Goal: Task Accomplishment & Management: Manage account settings

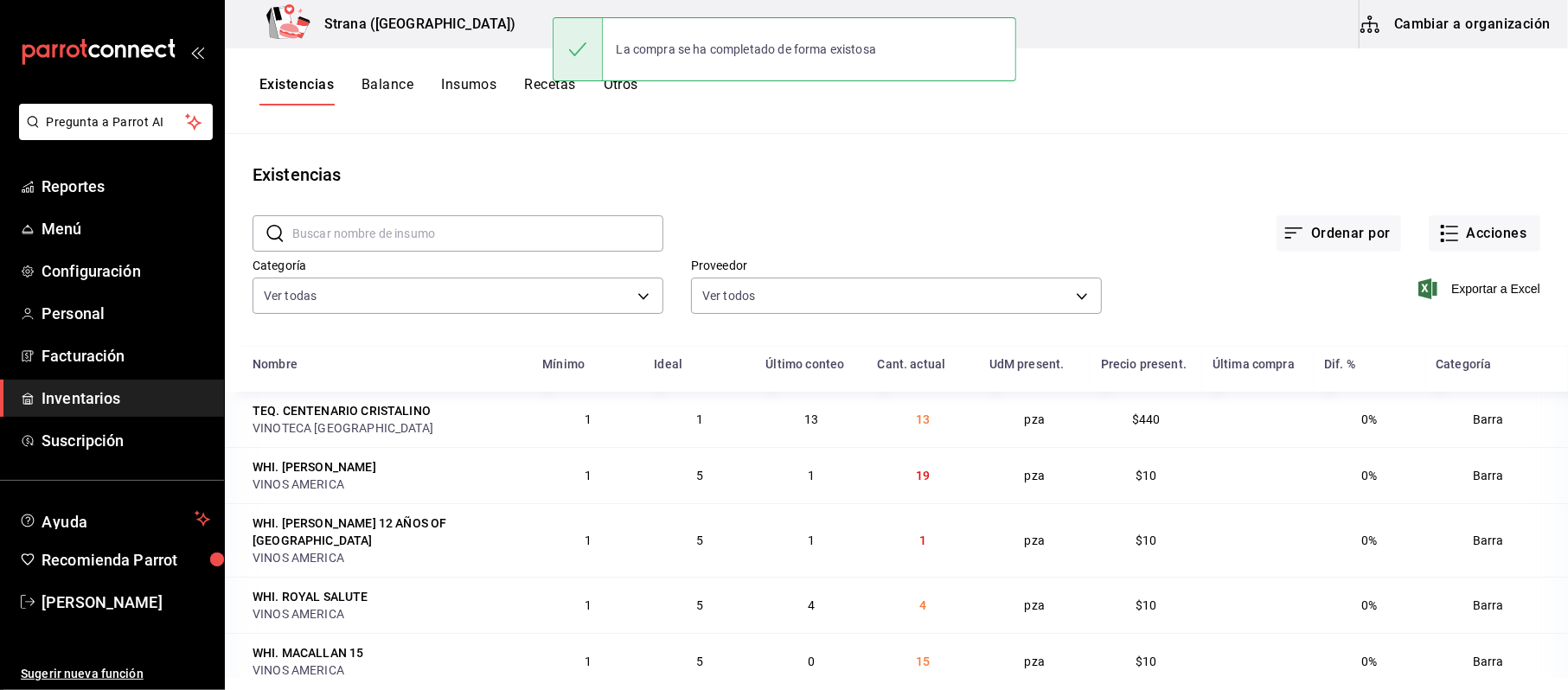
drag, startPoint x: 118, startPoint y: 388, endPoint x: 139, endPoint y: 382, distance: 21.8
click at [118, 388] on span "Inventarios" at bounding box center [125, 398] width 168 height 23
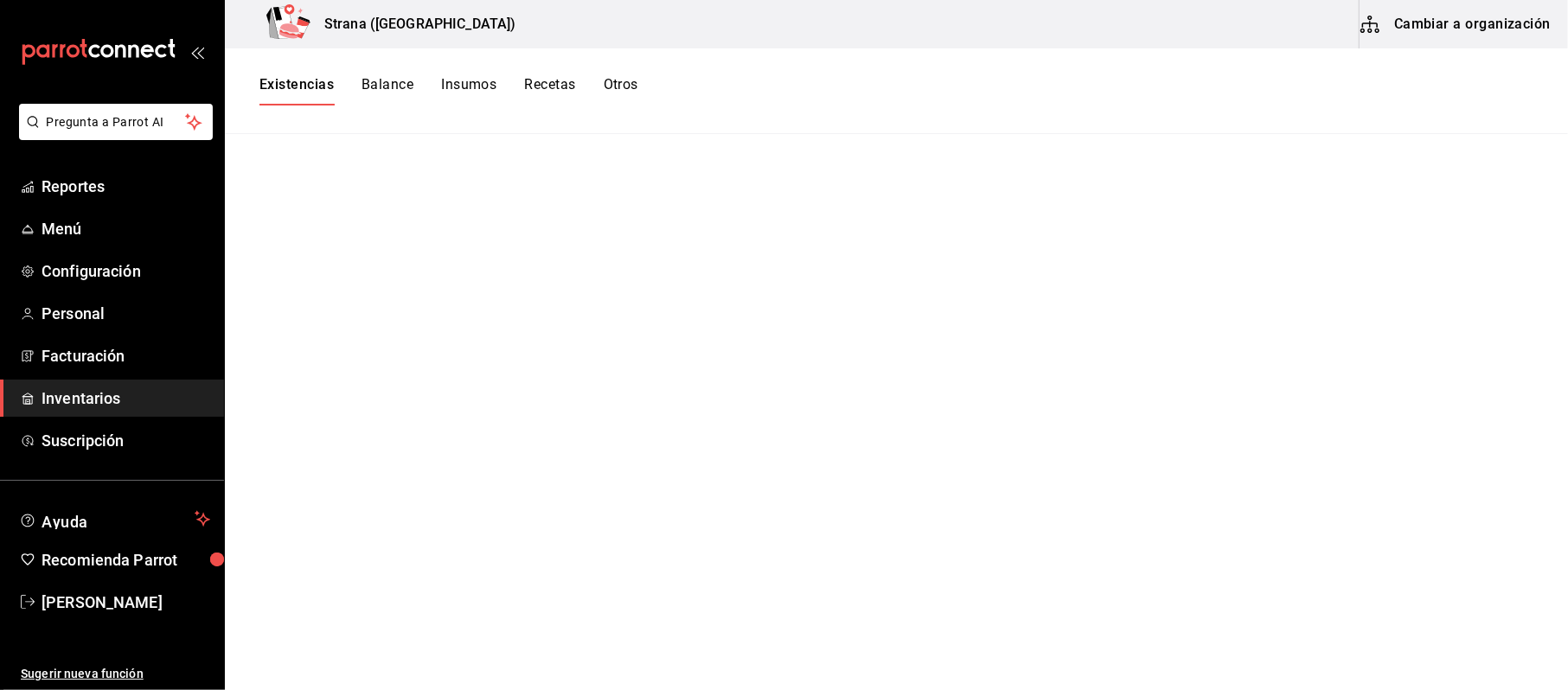
click at [277, 73] on div "Existencias Balance Insumos Recetas Otros" at bounding box center [896, 91] width 1343 height 86
click at [312, 93] on button "Existencias" at bounding box center [296, 90] width 74 height 30
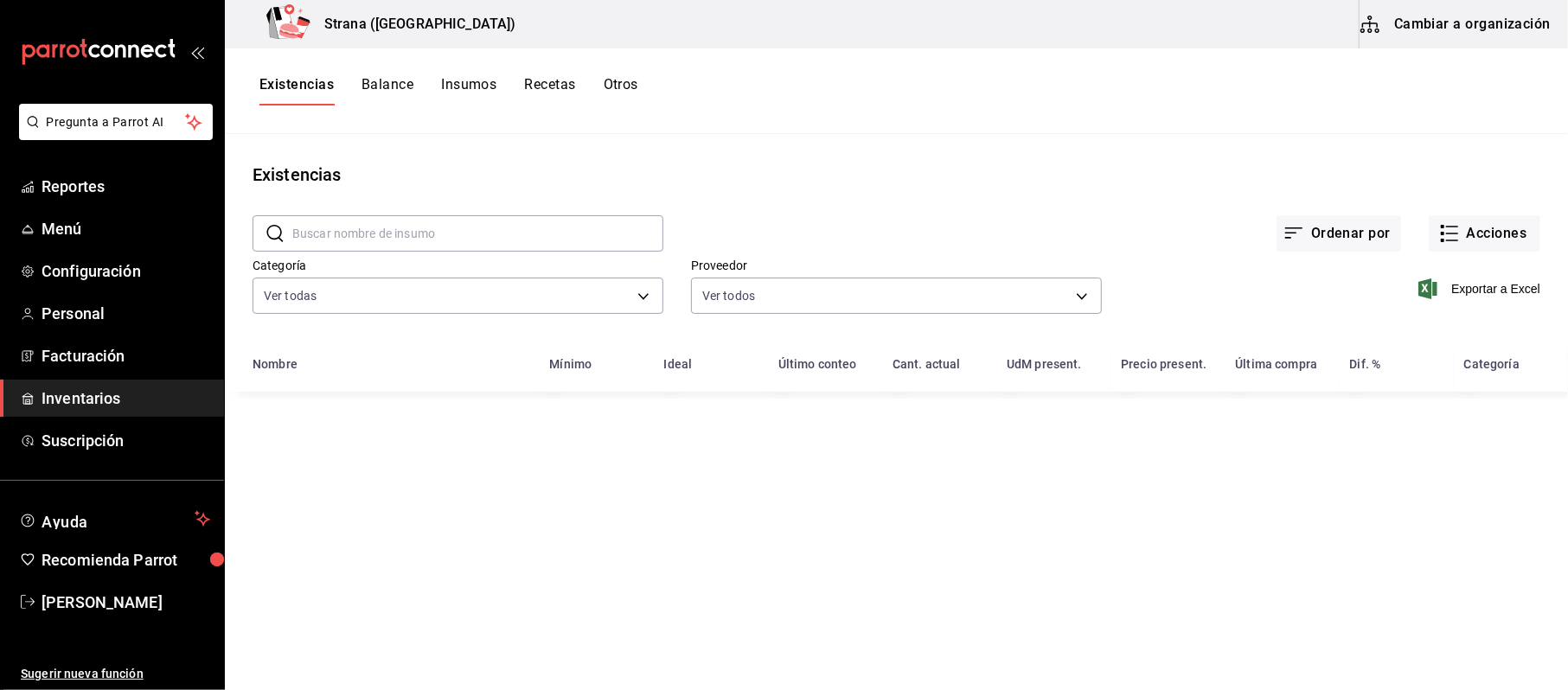
click at [1440, 253] on div "Exportar a Excel" at bounding box center [1321, 275] width 439 height 89
click at [1465, 229] on button "Acciones" at bounding box center [1484, 233] width 112 height 37
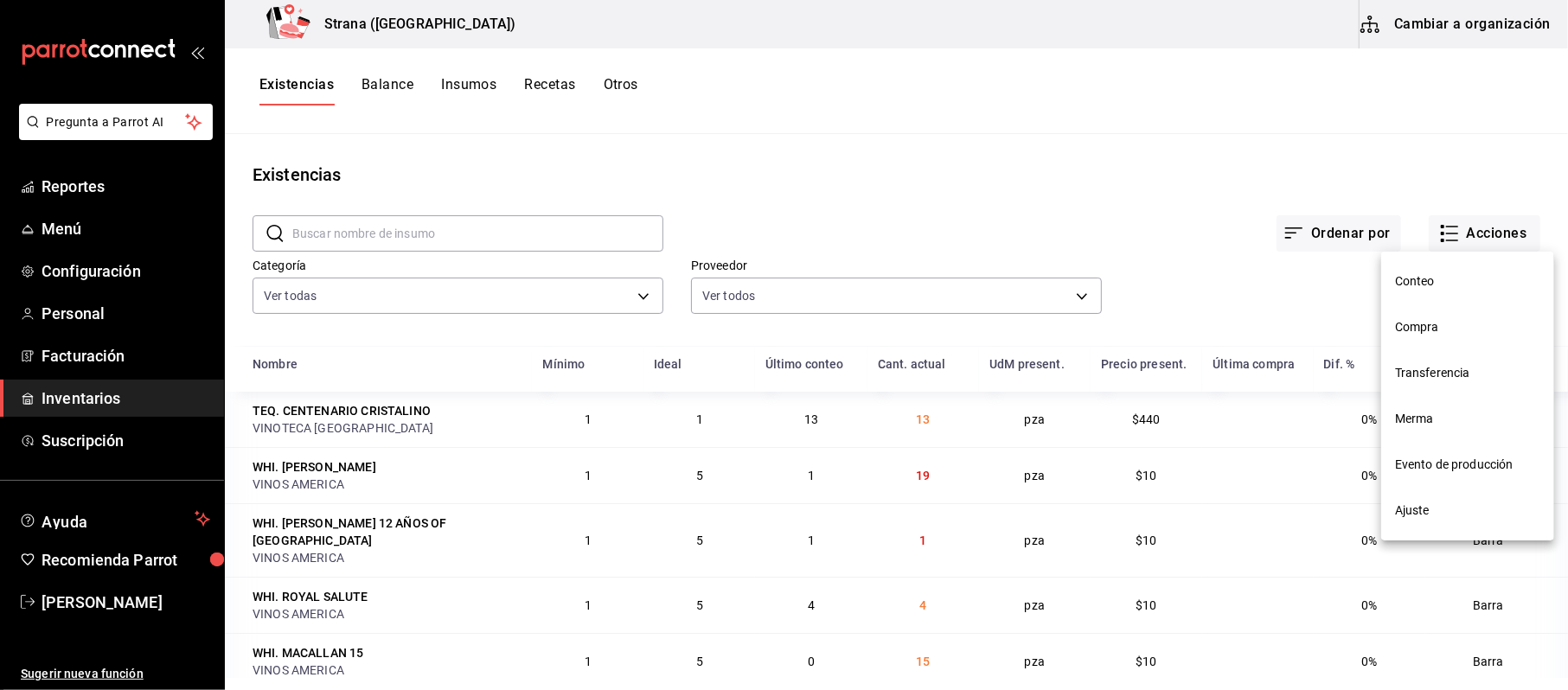
click at [1437, 330] on span "Compra" at bounding box center [1468, 327] width 145 height 18
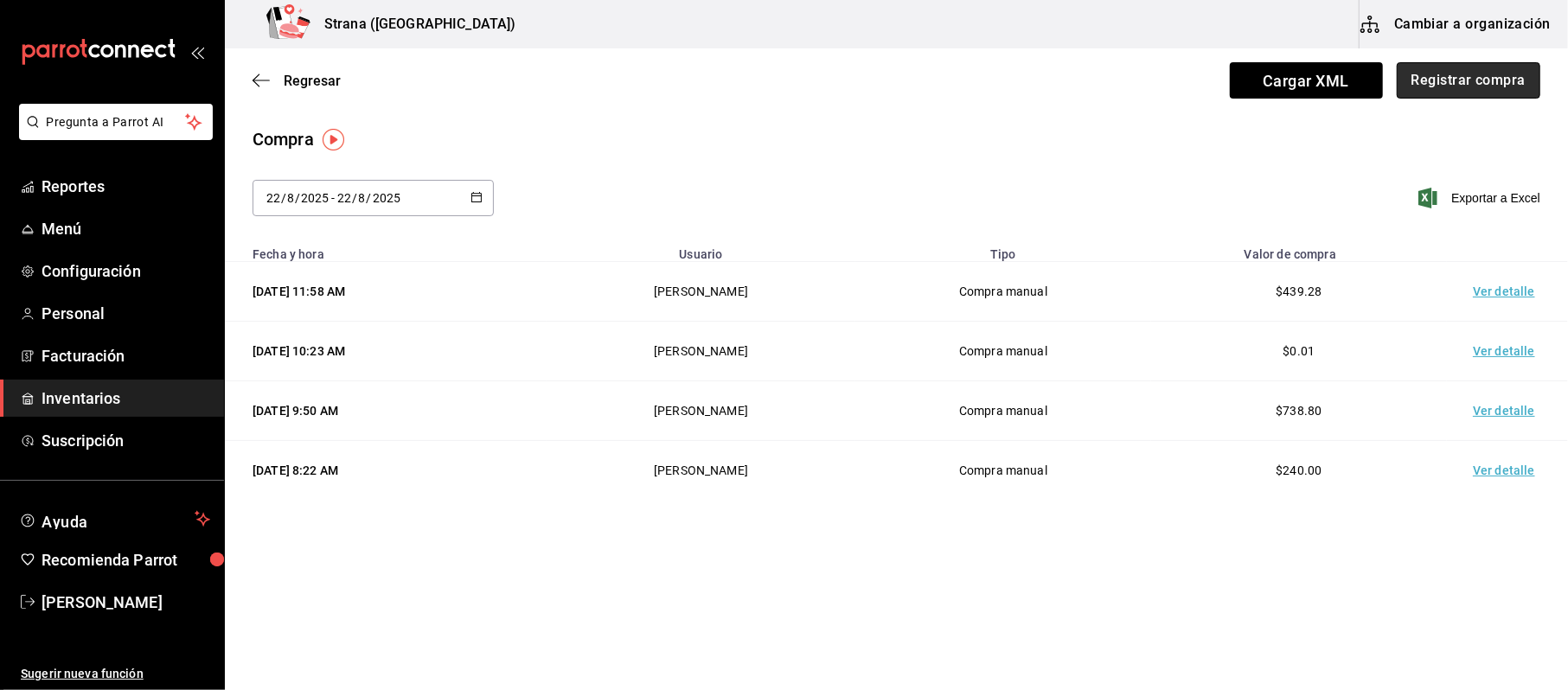
click at [1470, 63] on button "Registrar compra" at bounding box center [1469, 81] width 143 height 37
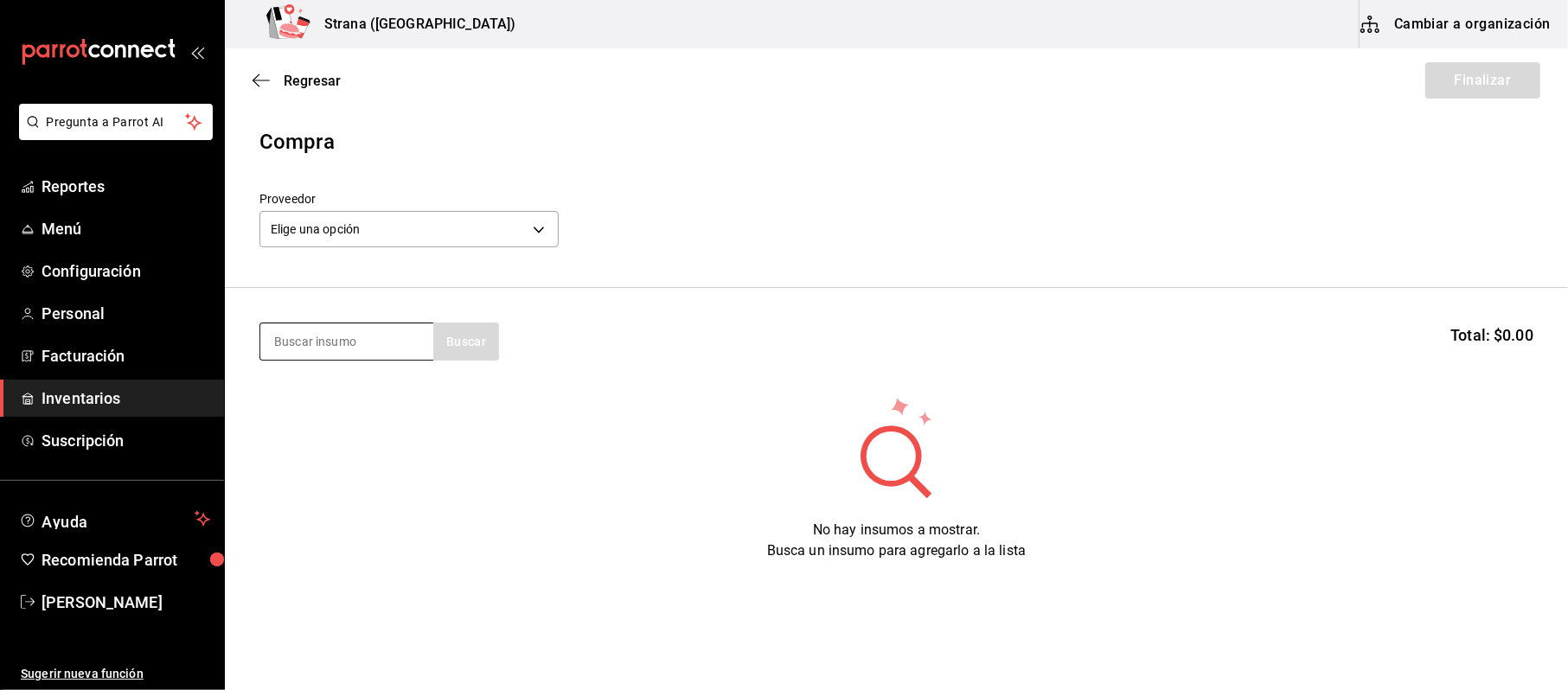
click at [395, 344] on input at bounding box center [347, 341] width 173 height 37
type input "tortilla"
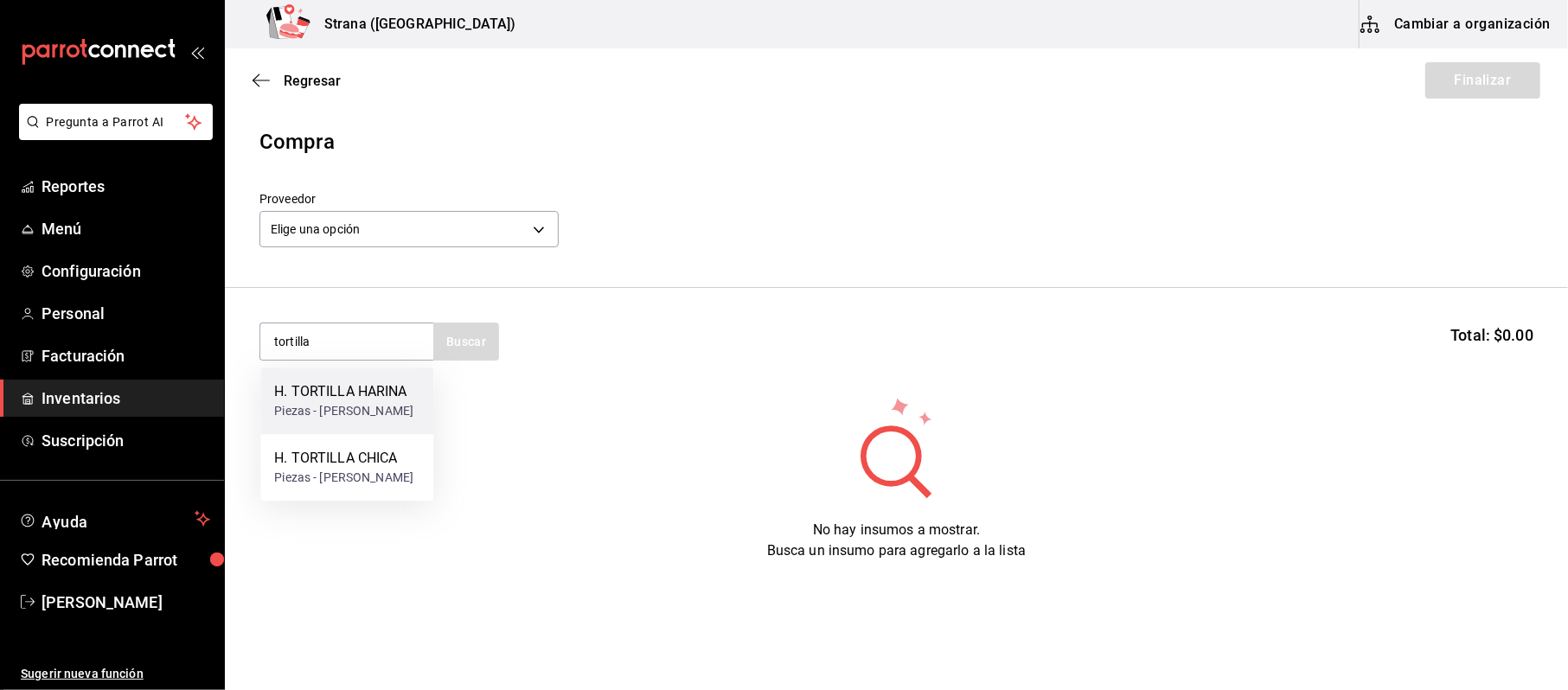
click at [392, 392] on div "H. TORTILLA HARINA" at bounding box center [343, 391] width 139 height 21
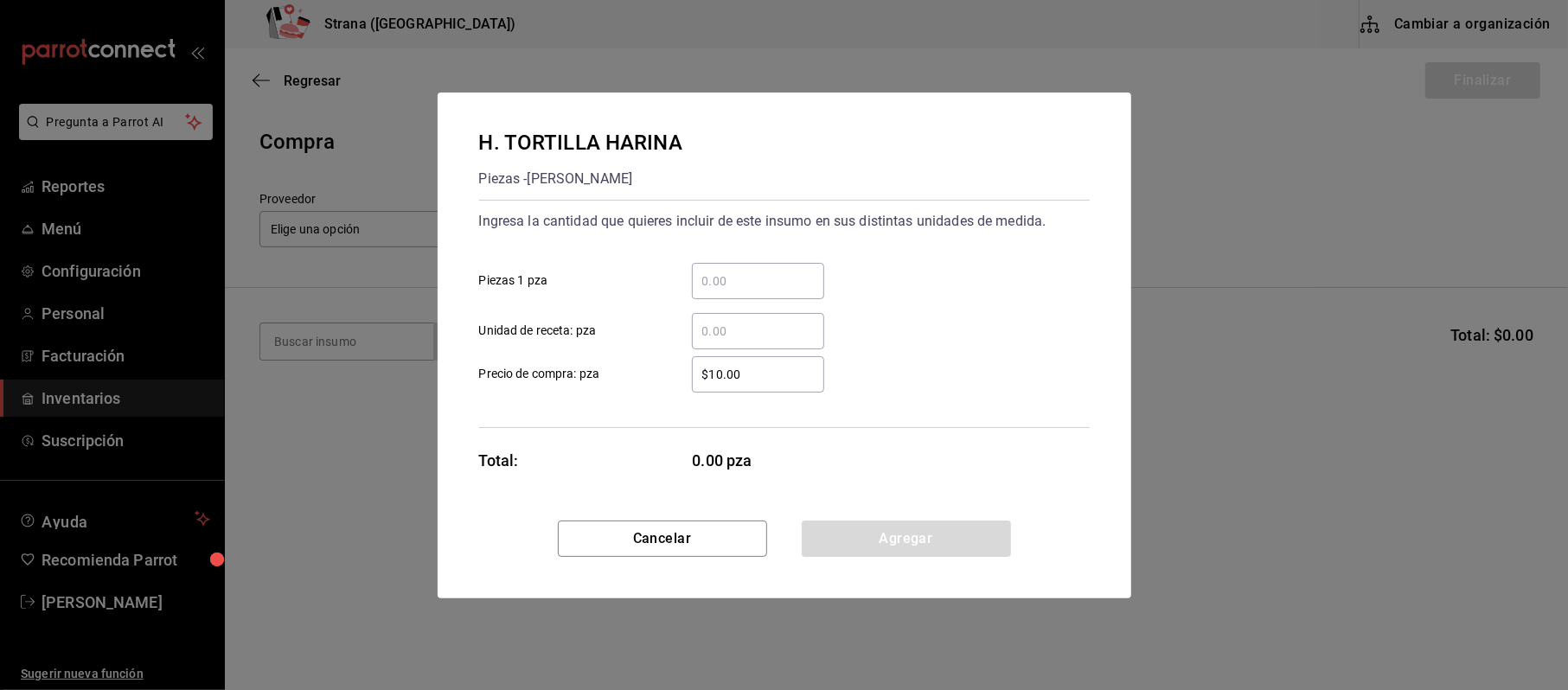
click at [747, 264] on div "​" at bounding box center [758, 281] width 133 height 37
click at [747, 270] on input "​ Piezas 1 pza" at bounding box center [758, 280] width 133 height 21
type input "24"
click at [841, 388] on div "$10.00 ​ Precio de compra: pza" at bounding box center [777, 367] width 624 height 50
click at [782, 356] on div "$10.00 ​" at bounding box center [758, 374] width 133 height 37
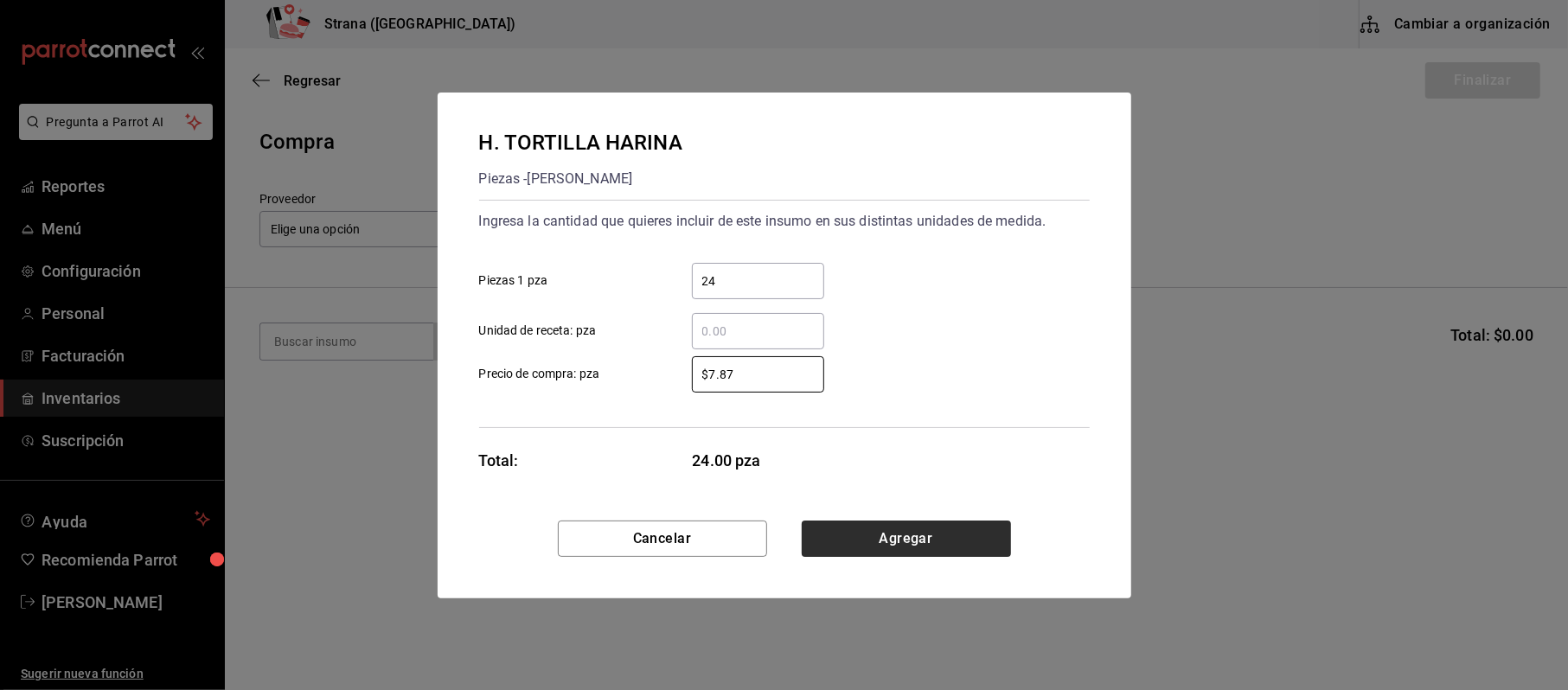
type input "$7.87"
click at [861, 520] on button "Agregar" at bounding box center [906, 538] width 210 height 37
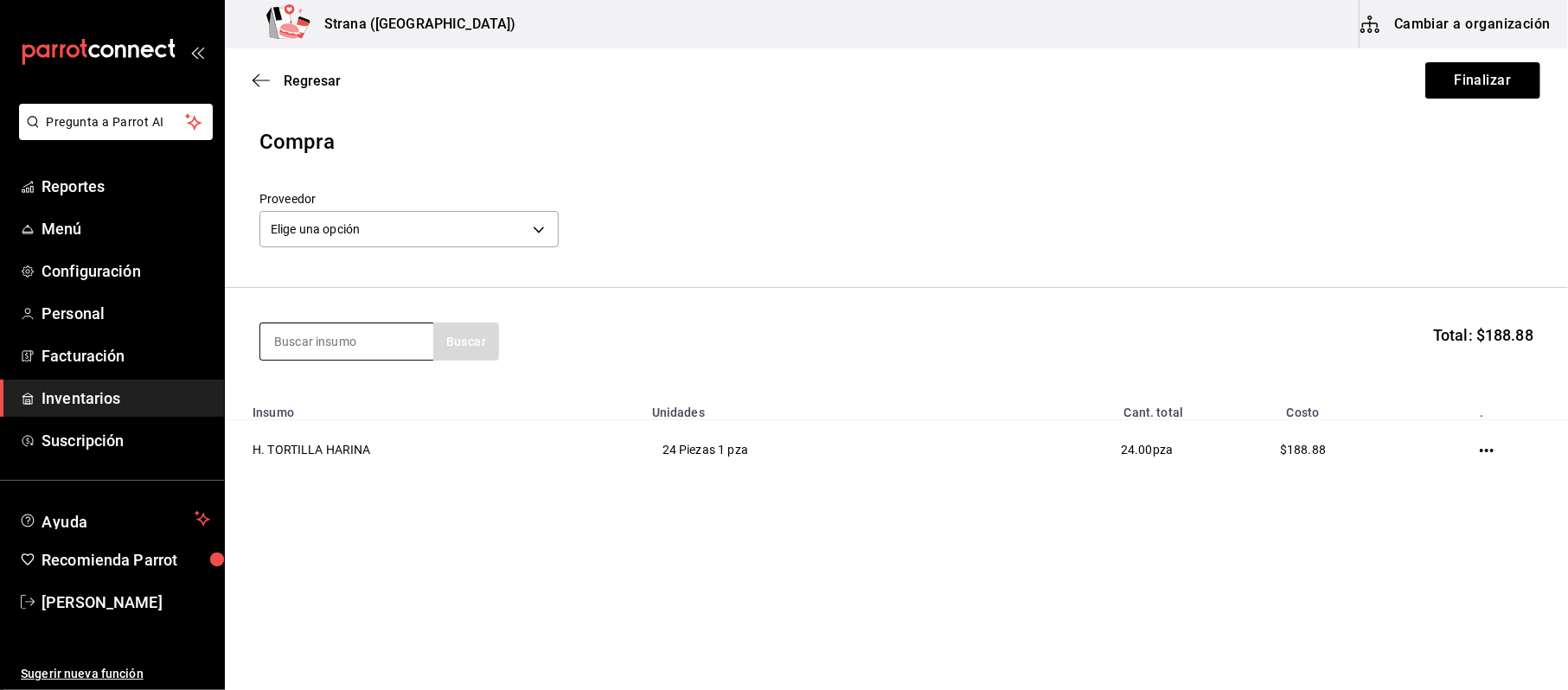
drag, startPoint x: 562, startPoint y: 313, endPoint x: 373, endPoint y: 330, distance: 189.8
click at [561, 315] on section "Buscar Total: $188.88" at bounding box center [896, 342] width 1343 height 107
click at [350, 332] on input at bounding box center [347, 341] width 173 height 37
type input "t"
type input "tortil"
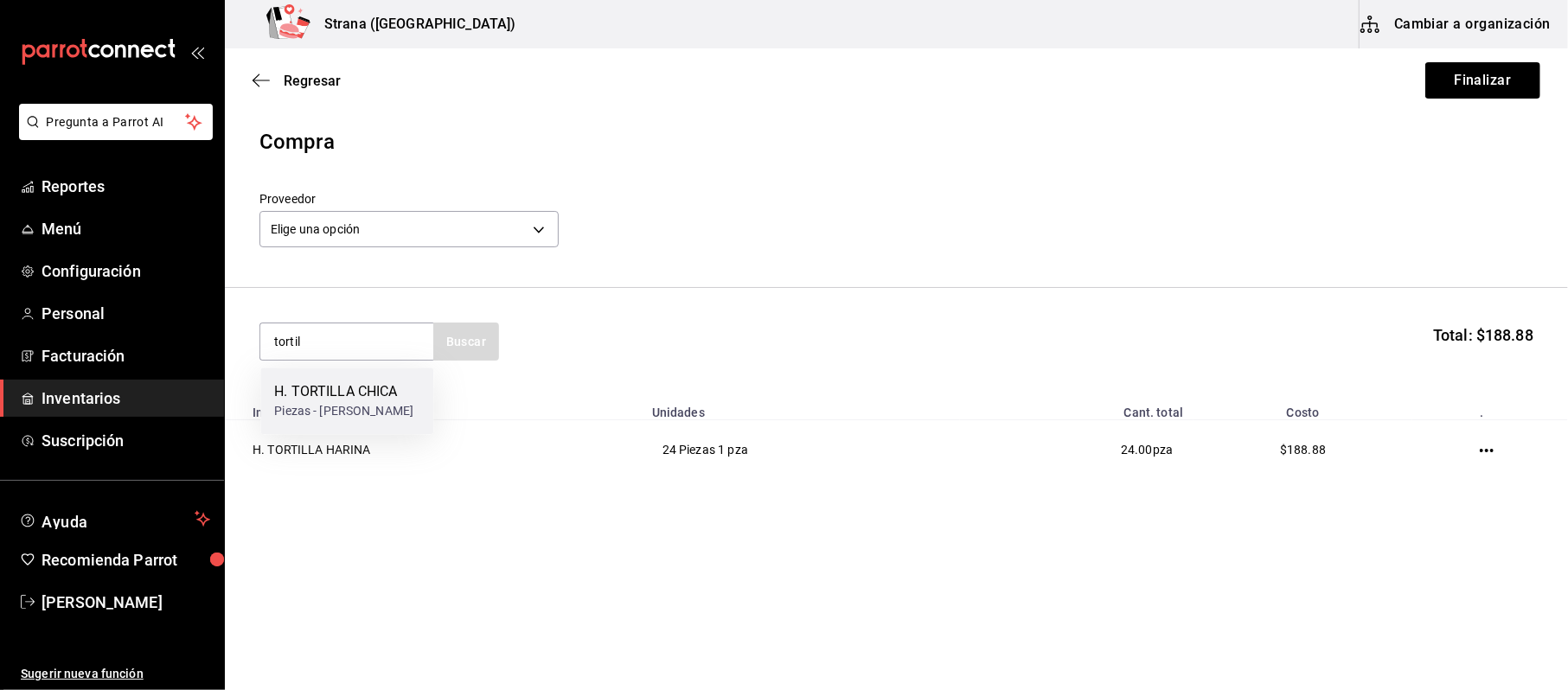
click at [338, 413] on div "Piezas - [PERSON_NAME]" at bounding box center [343, 411] width 139 height 18
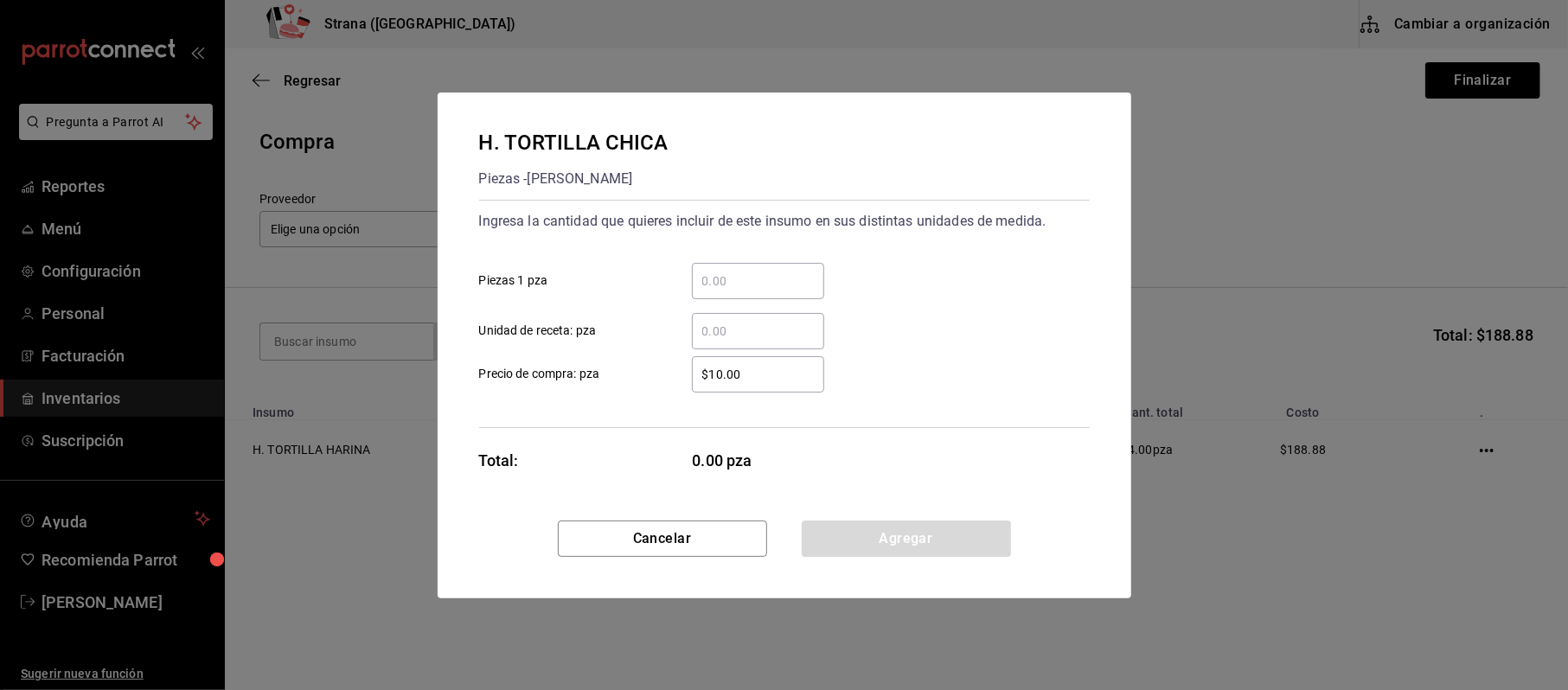
drag, startPoint x: 696, startPoint y: 301, endPoint x: 721, endPoint y: 273, distance: 37.5
click at [699, 298] on div "​ Piezas 1 pza ​ Unidad de receta: pza" at bounding box center [777, 299] width 624 height 100
click at [721, 271] on input "​ Piezas 1 pza" at bounding box center [758, 280] width 133 height 21
click at [721, 270] on input "​ Piezas 1 pza" at bounding box center [758, 280] width 133 height 21
type input "32"
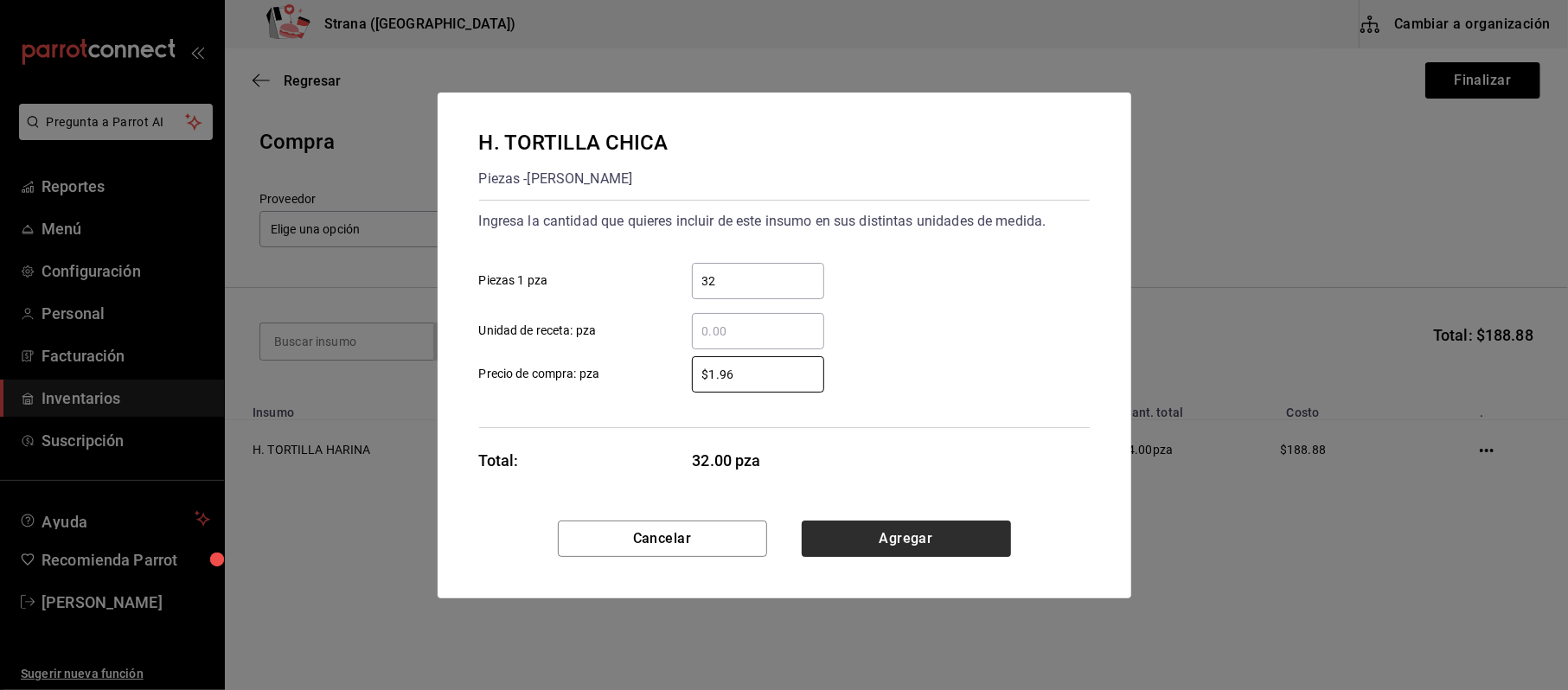
type input "$1.96"
click at [862, 530] on button "Agregar" at bounding box center [906, 538] width 210 height 37
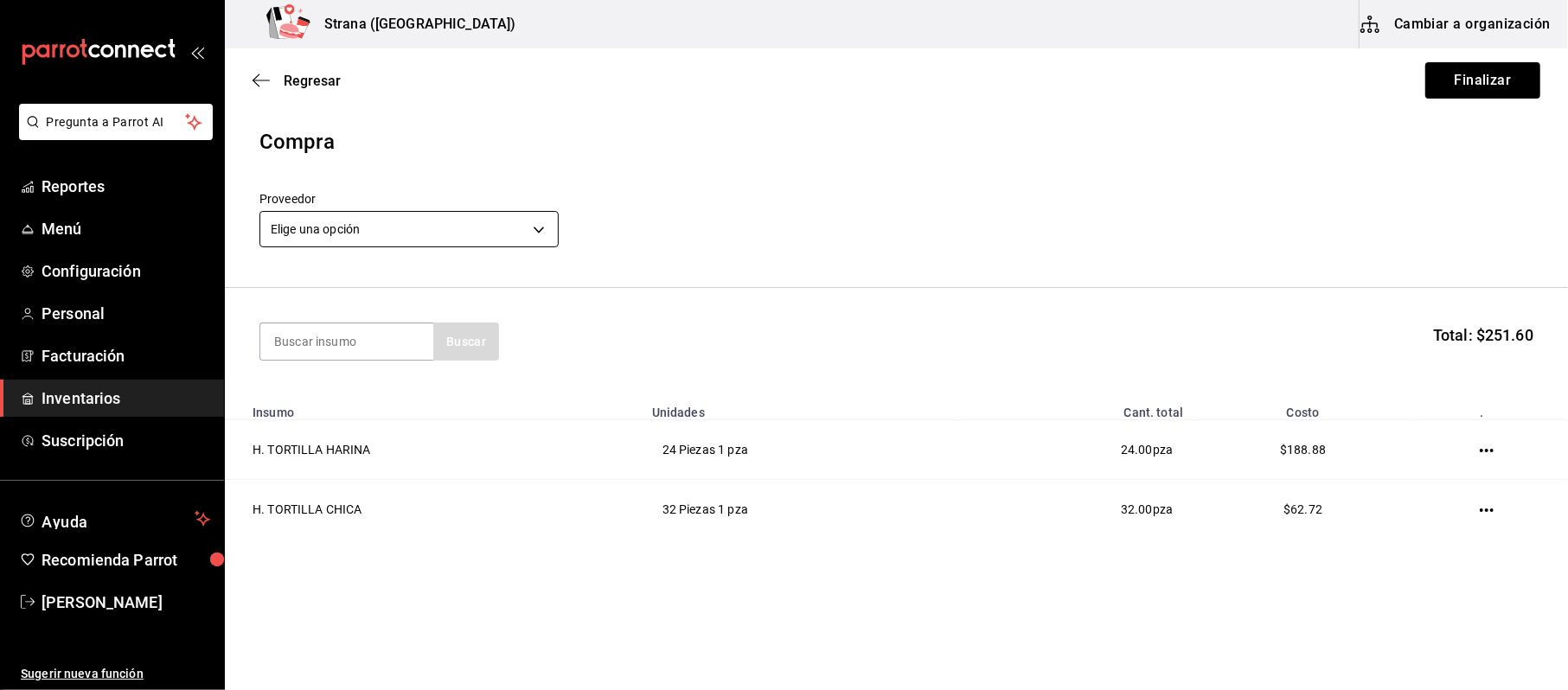
click at [486, 205] on div "Elige una opción default" at bounding box center [409, 226] width 299 height 46
click at [486, 222] on body "Pregunta a Parrot AI Reportes Menú Configuración Personal Facturación Inventari…" at bounding box center [784, 296] width 1568 height 592
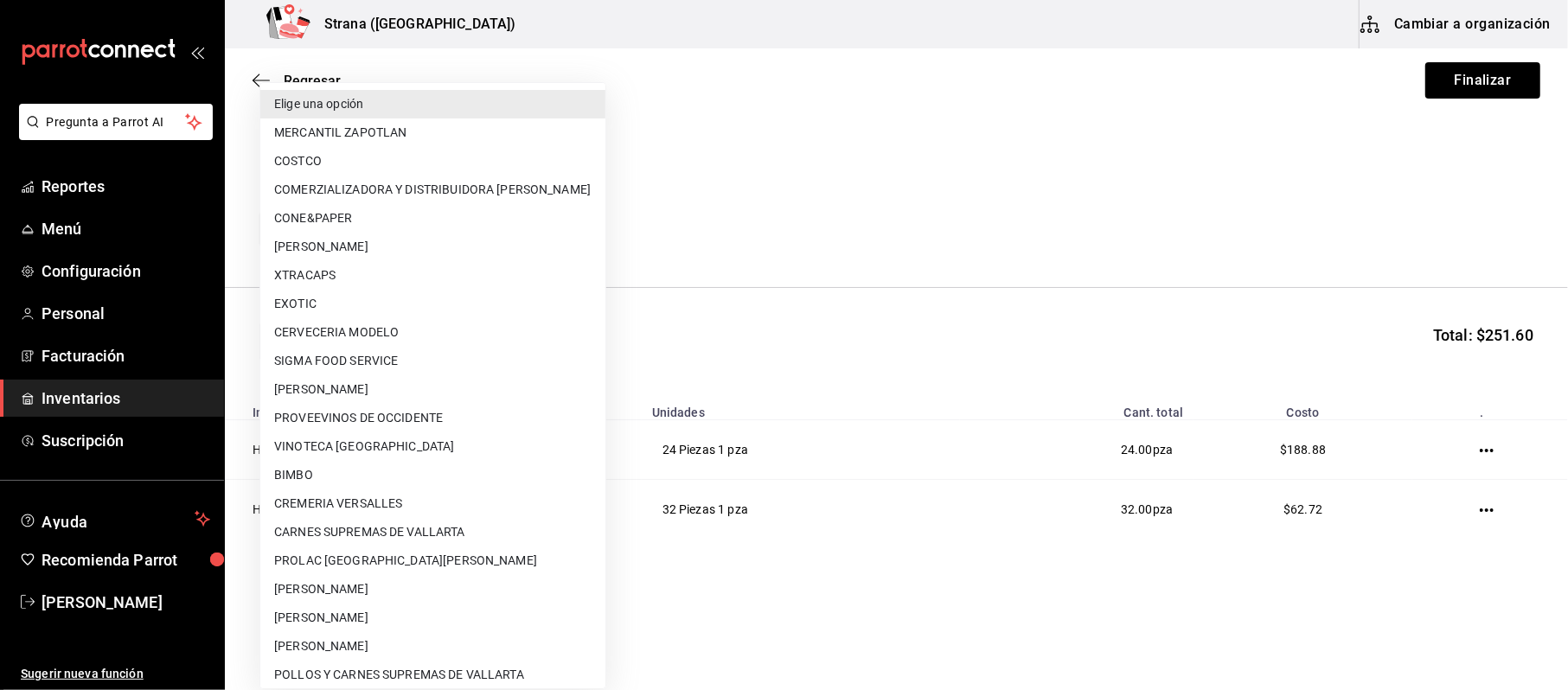
scroll to position [178, 0]
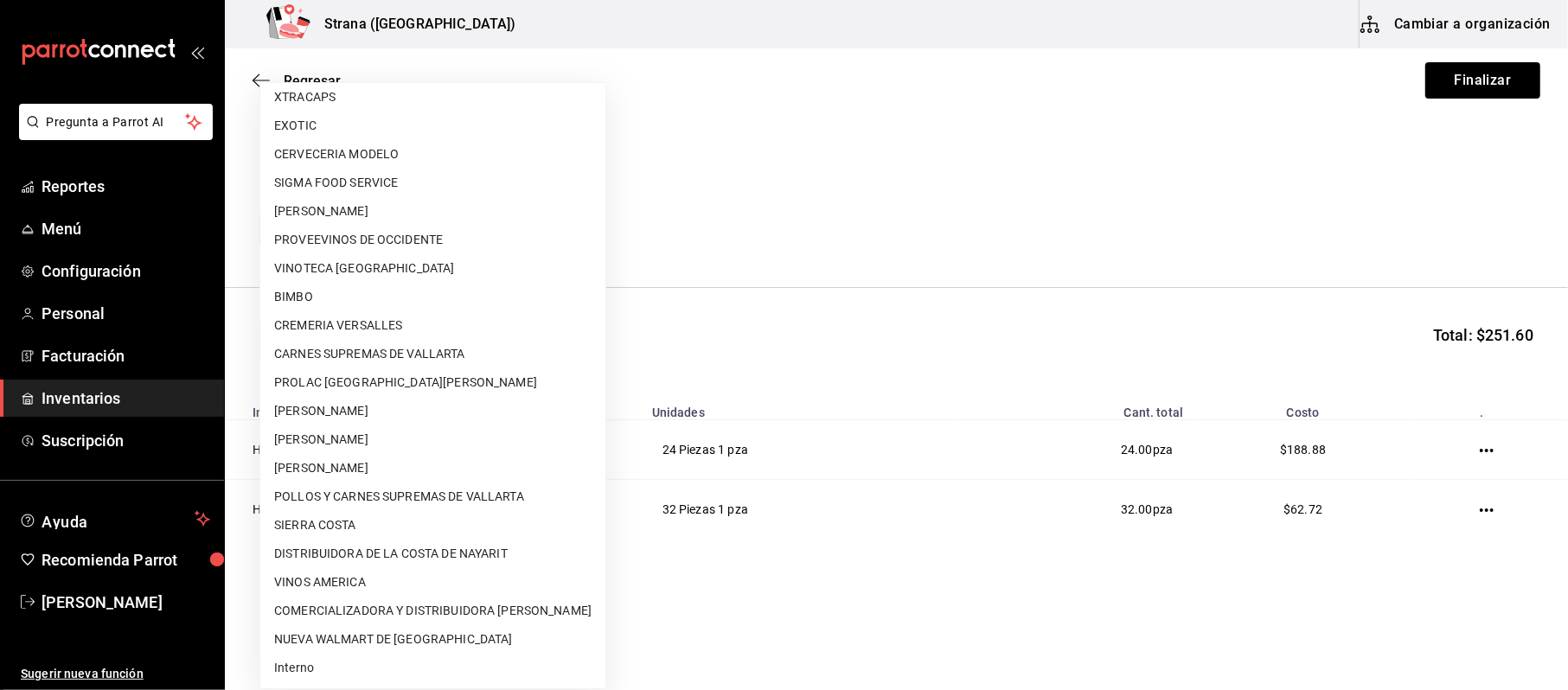
click at [326, 212] on li "[PERSON_NAME]" at bounding box center [433, 211] width 345 height 29
type input "3ad3aca4-6a4f-4048-8bff-58992a1fe4b1"
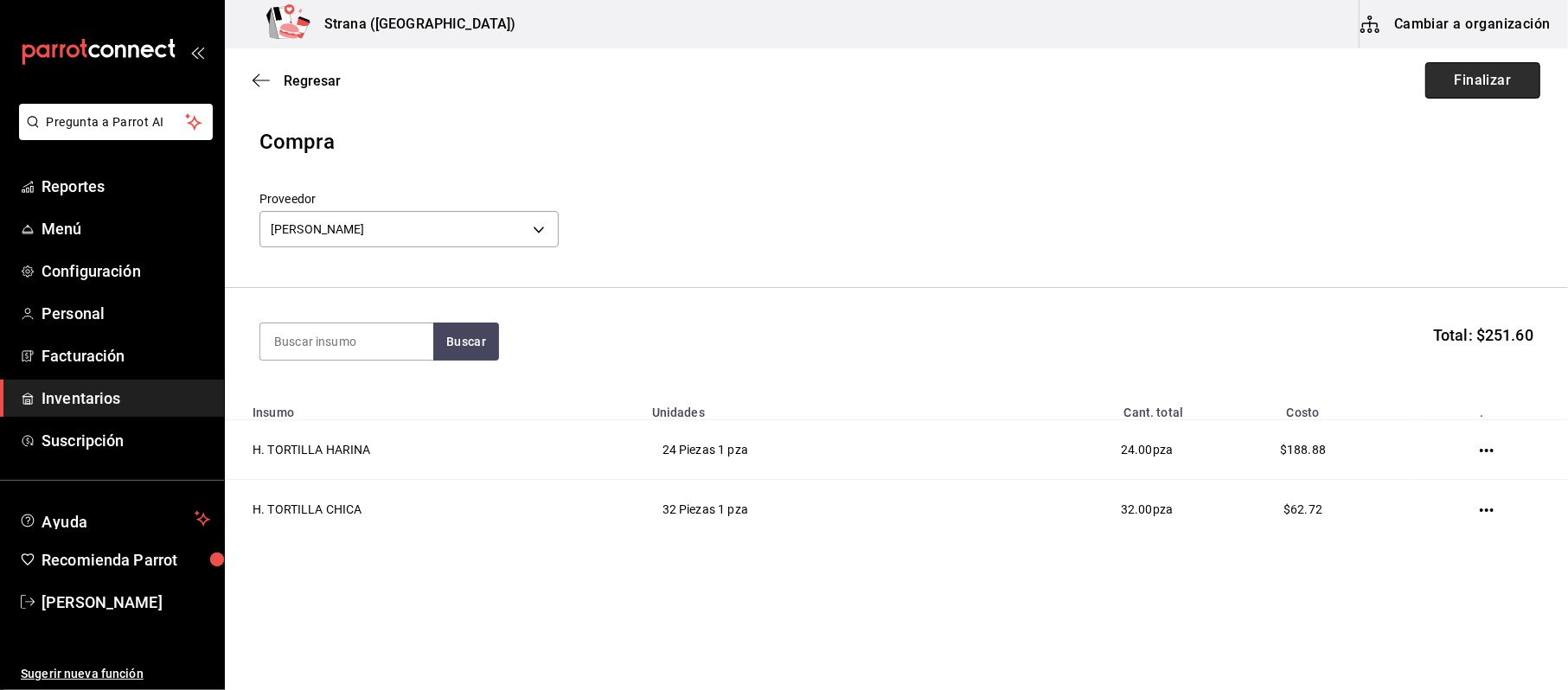
click at [1519, 93] on button "Finalizar" at bounding box center [1482, 81] width 115 height 37
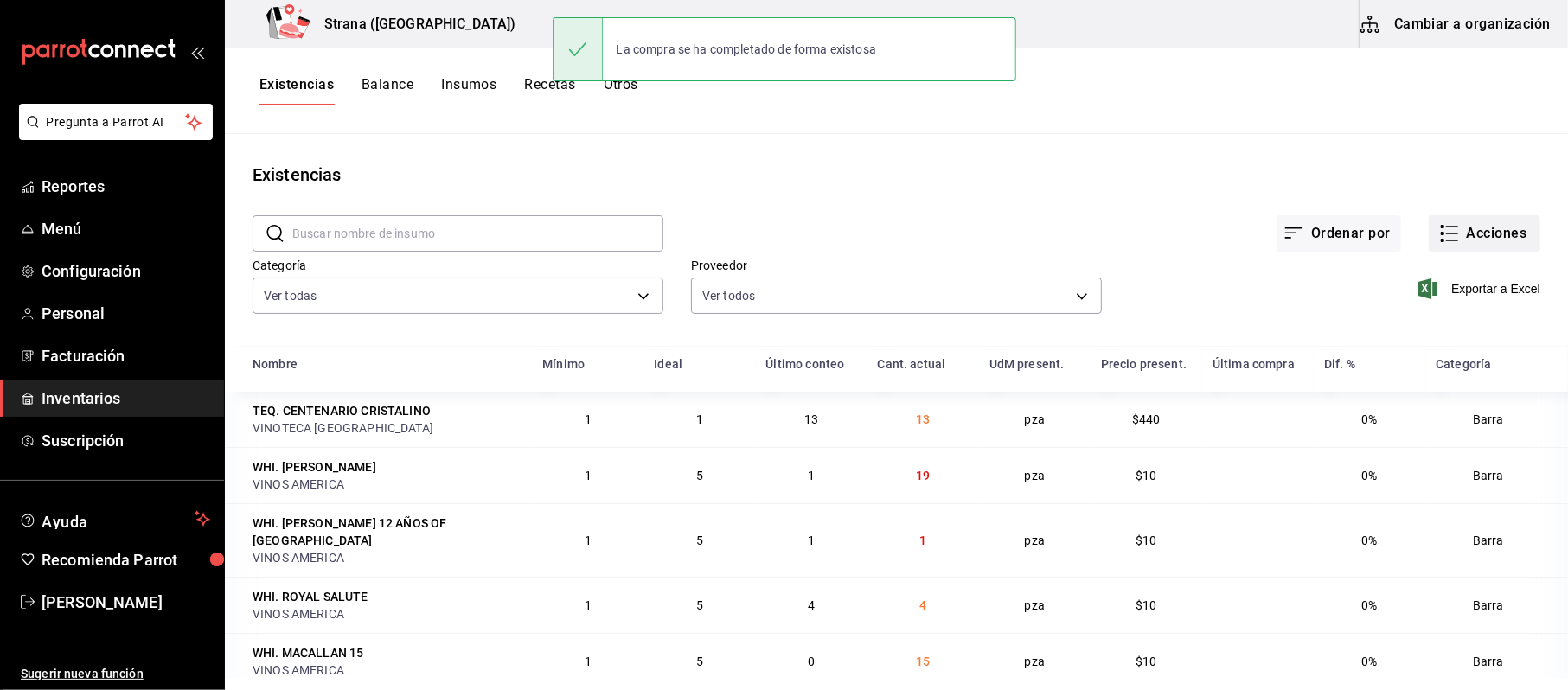
click at [1503, 239] on button "Acciones" at bounding box center [1484, 233] width 112 height 37
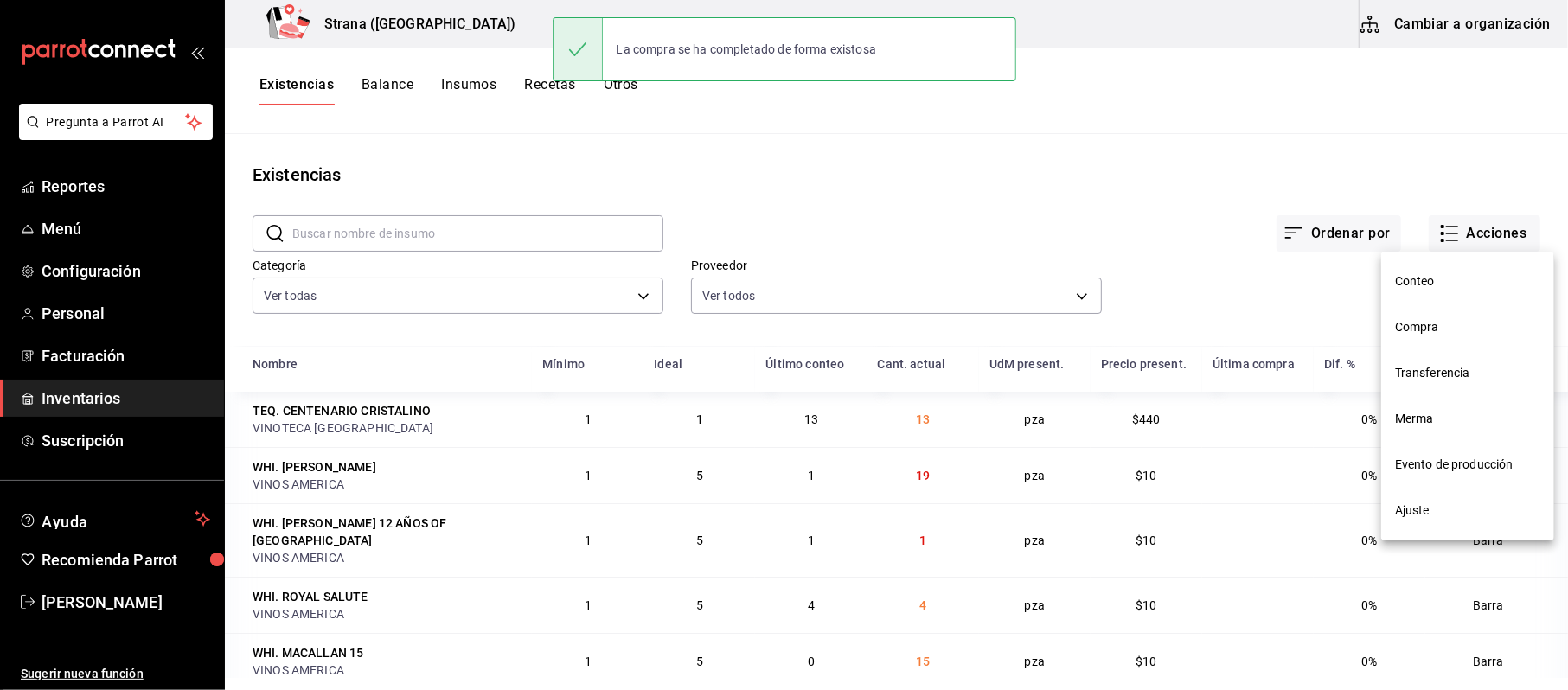
click at [1444, 319] on span "Compra" at bounding box center [1468, 327] width 145 height 18
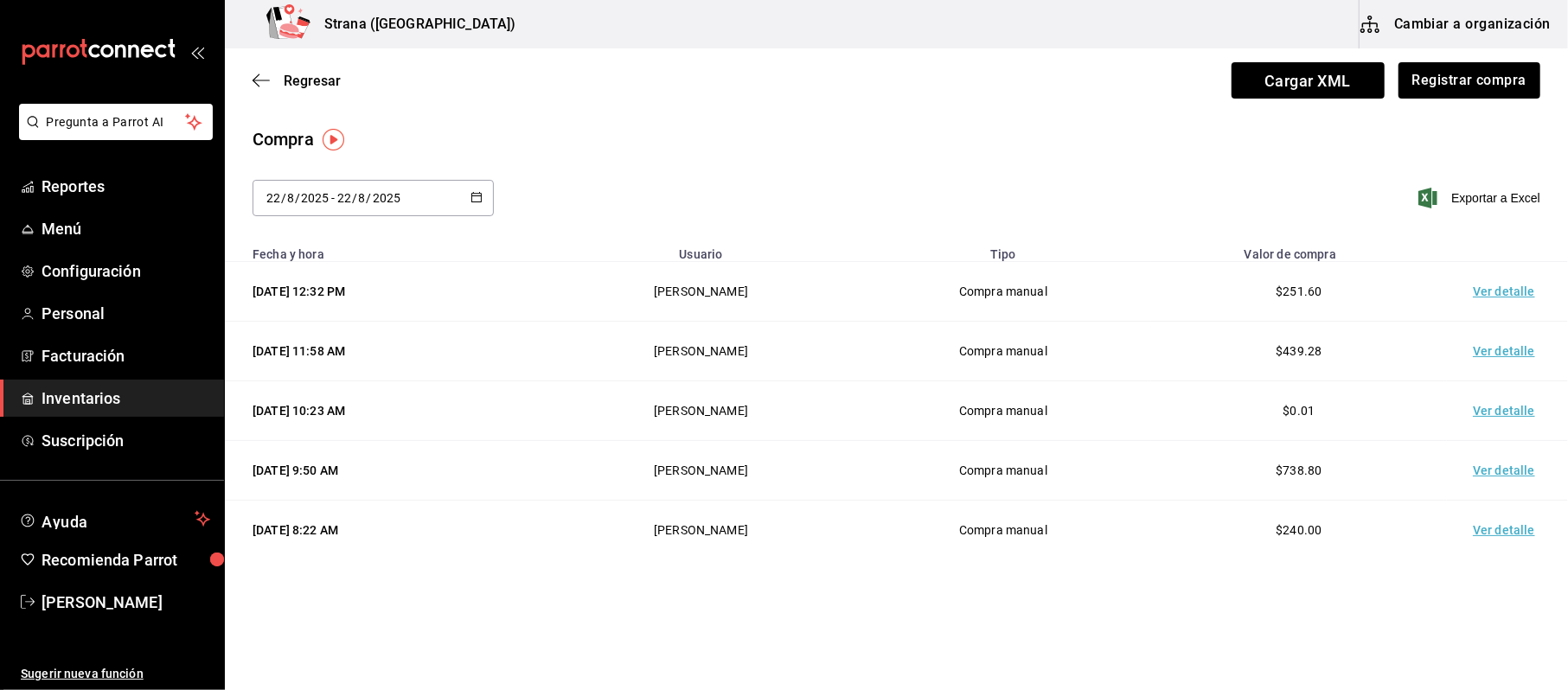
click at [1488, 289] on td "Ver detalle" at bounding box center [1507, 292] width 121 height 60
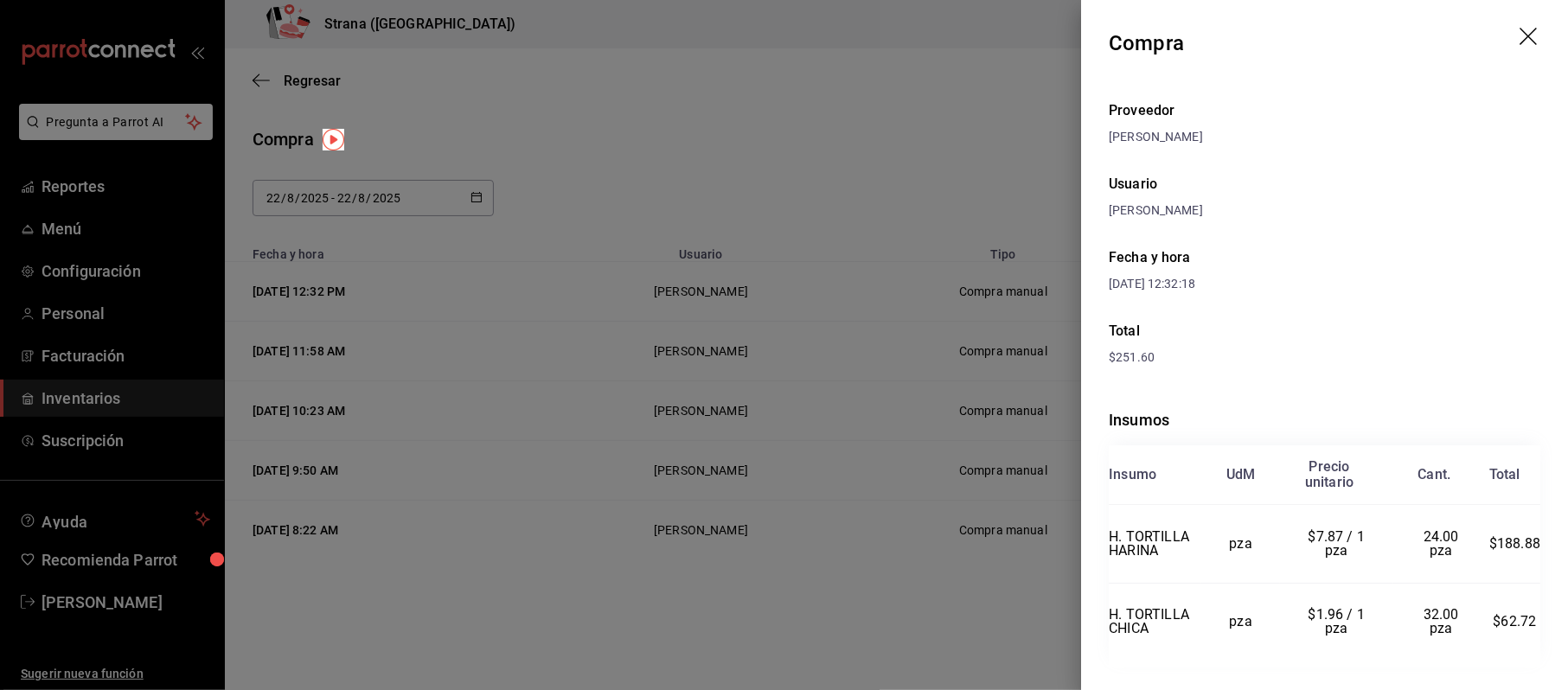
click at [482, 91] on div at bounding box center [784, 345] width 1568 height 690
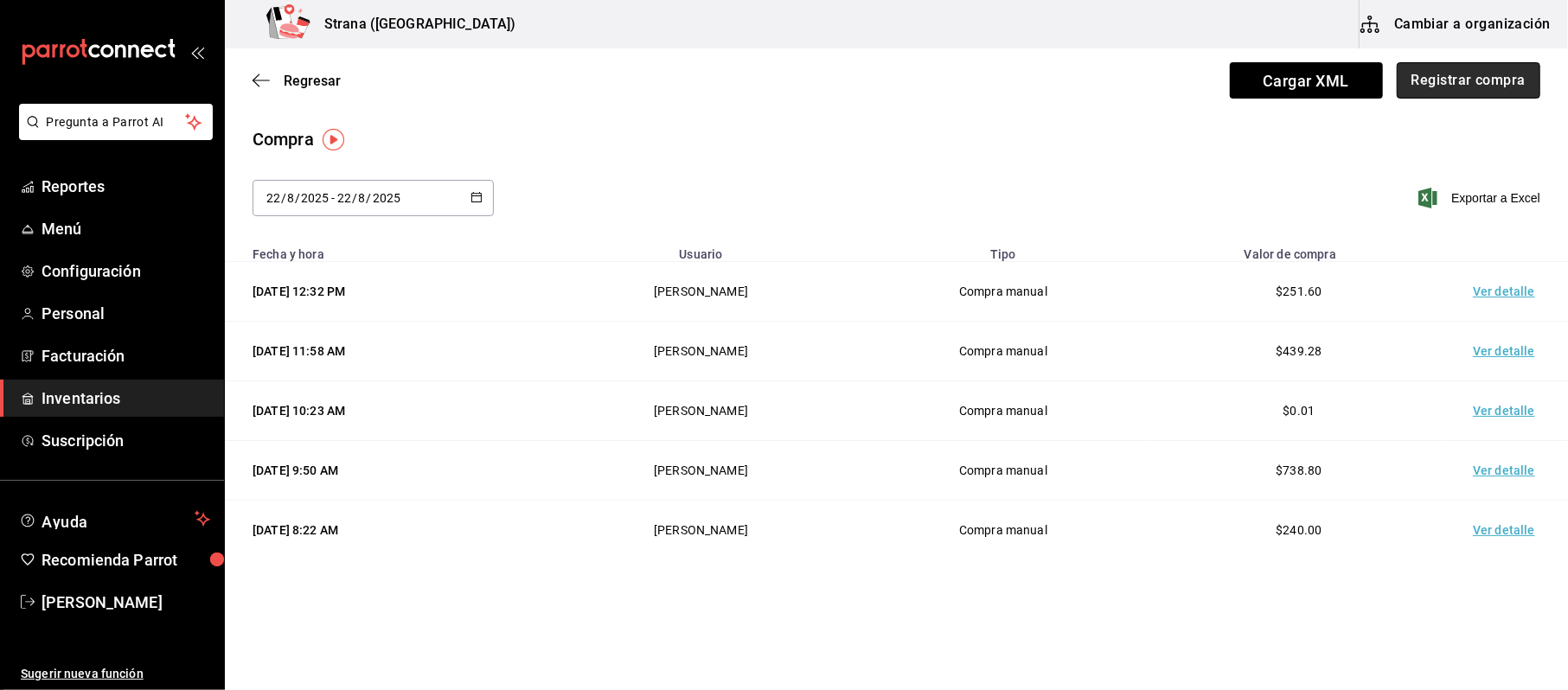
click at [1495, 87] on button "Registrar compra" at bounding box center [1469, 81] width 143 height 37
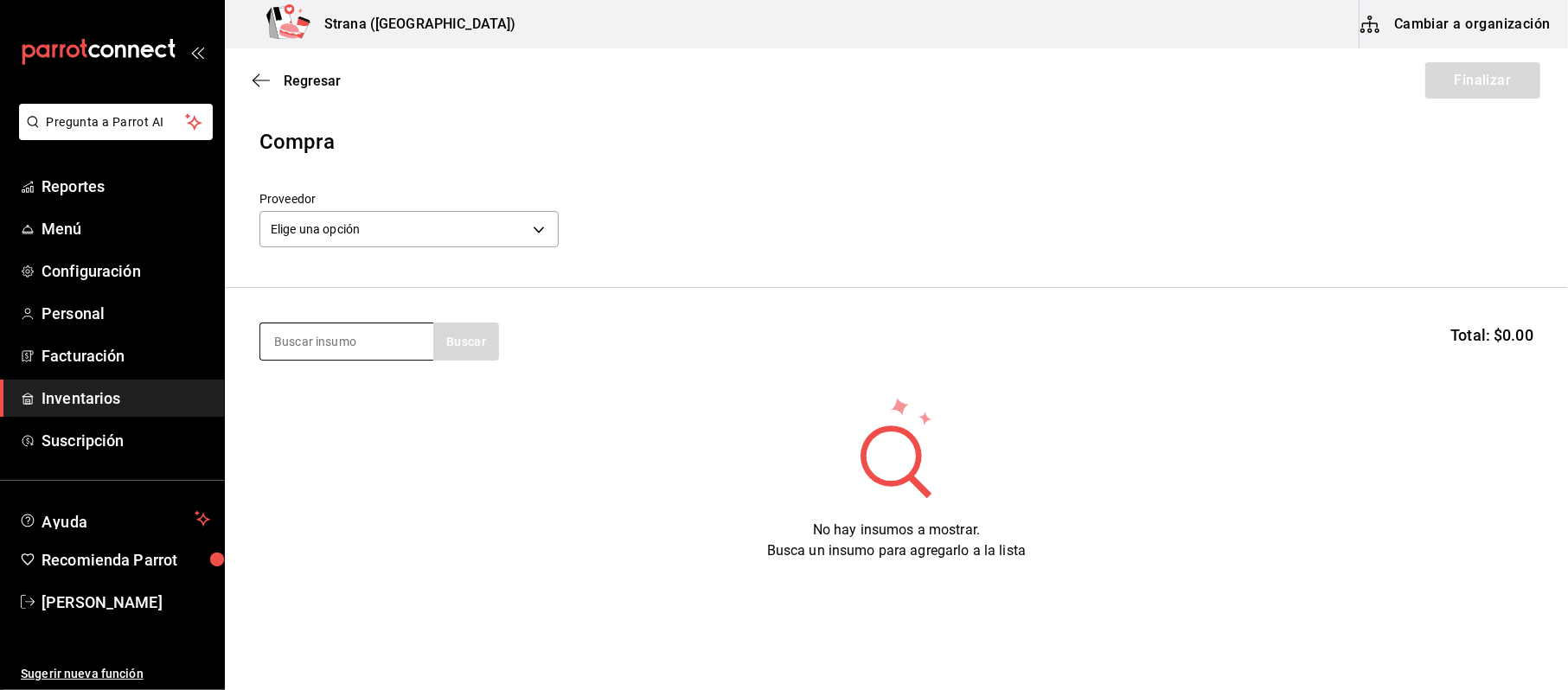
click at [354, 334] on input at bounding box center [347, 341] width 173 height 37
type input "cigarr"
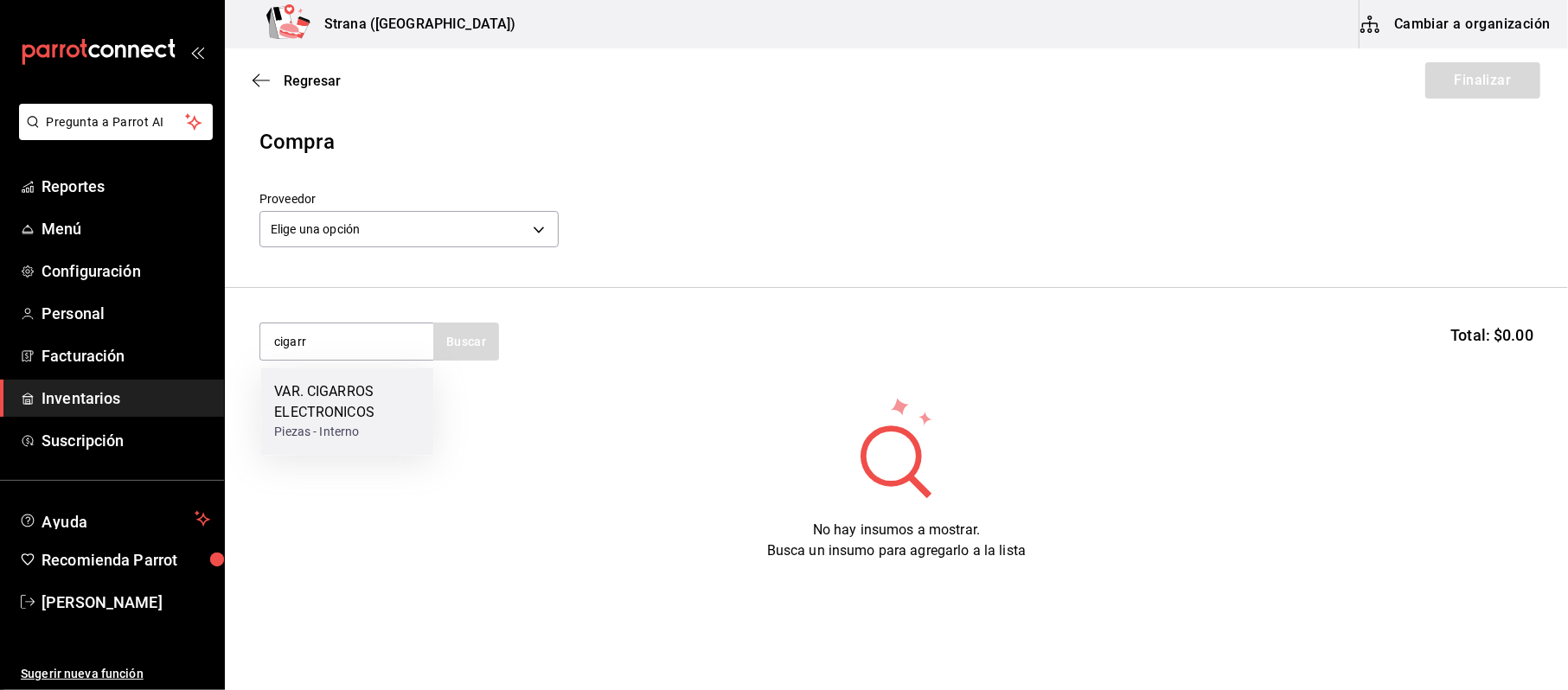
click at [364, 392] on div "VAR. CIGARROS ELECTRONICOS" at bounding box center [347, 402] width 145 height 41
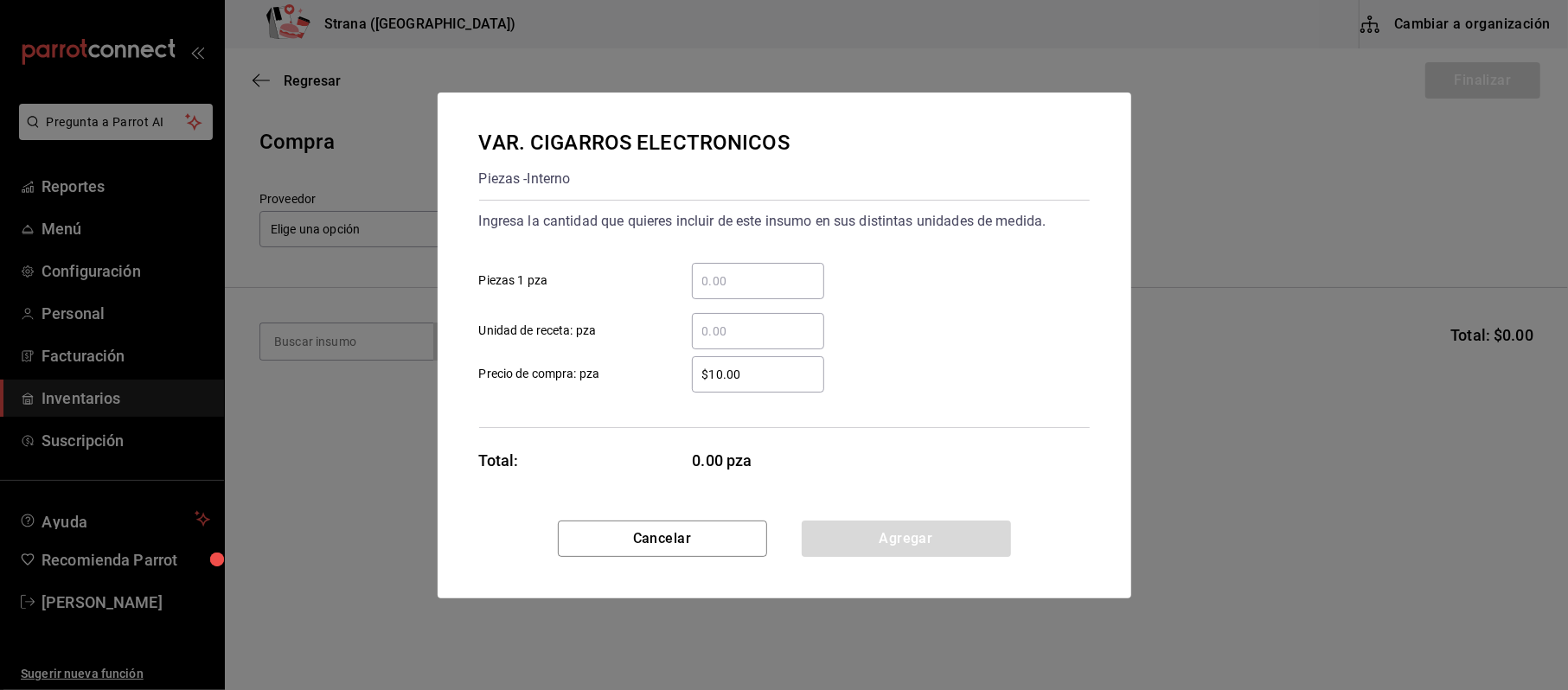
click at [794, 268] on div "​" at bounding box center [758, 281] width 133 height 37
click at [794, 270] on input "​ Piezas 1 pza" at bounding box center [758, 280] width 133 height 21
type input "60"
type input "$350"
click button "Agregar" at bounding box center [906, 538] width 210 height 37
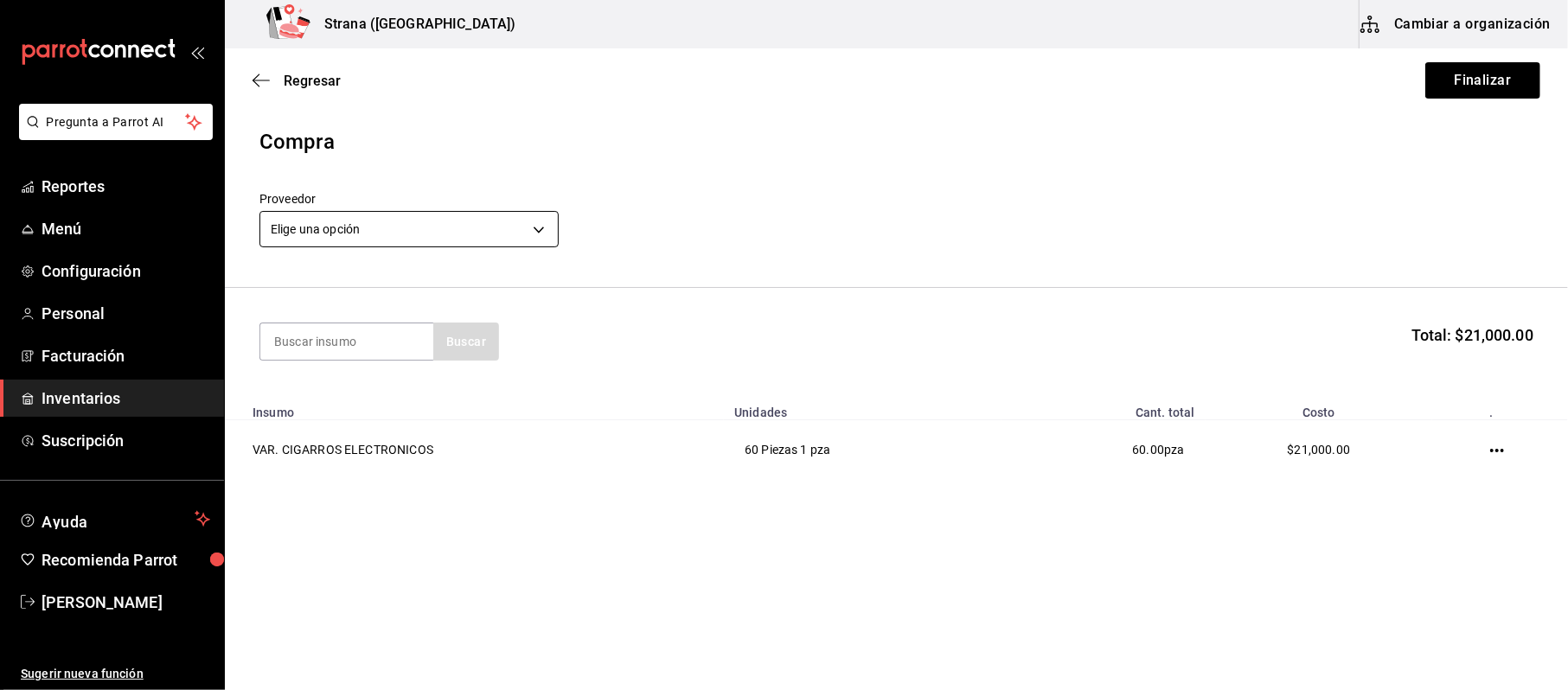
click at [509, 216] on body "Pregunta a Parrot AI Reportes Menú Configuración Personal Facturación Inventari…" at bounding box center [784, 296] width 1568 height 592
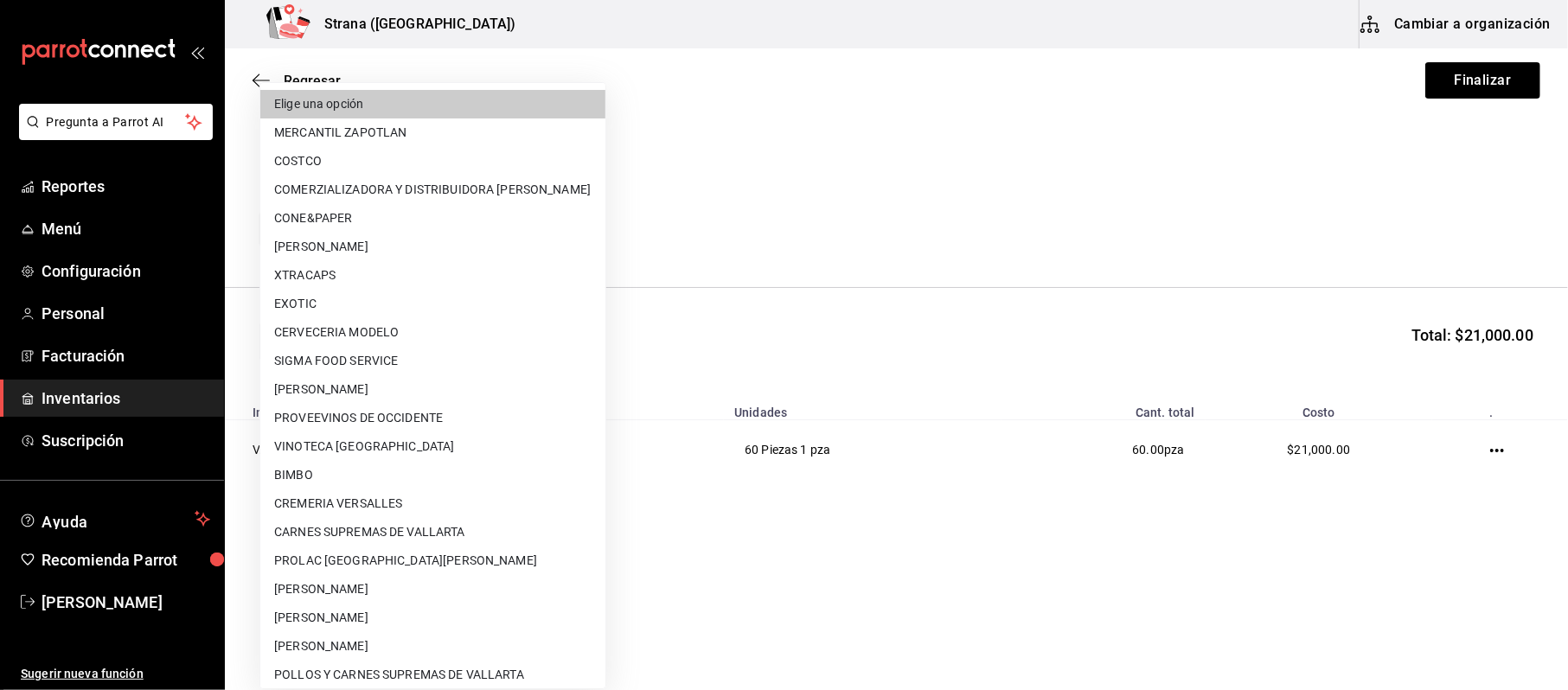
click at [356, 295] on li "EXOTIC" at bounding box center [433, 304] width 345 height 29
type input "89731b04-32ac-426d-9dfc-36218a3d9f41"
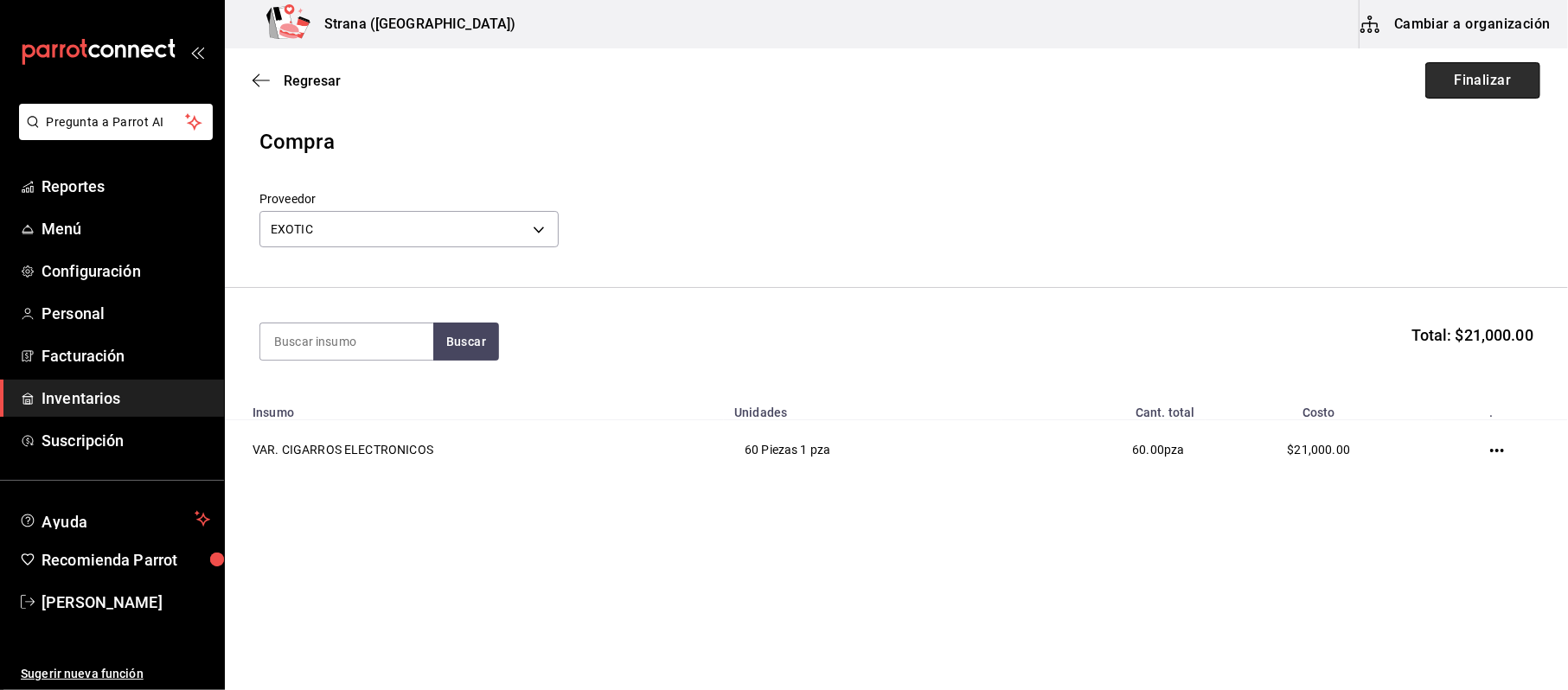
click at [1503, 76] on button "Finalizar" at bounding box center [1482, 81] width 115 height 37
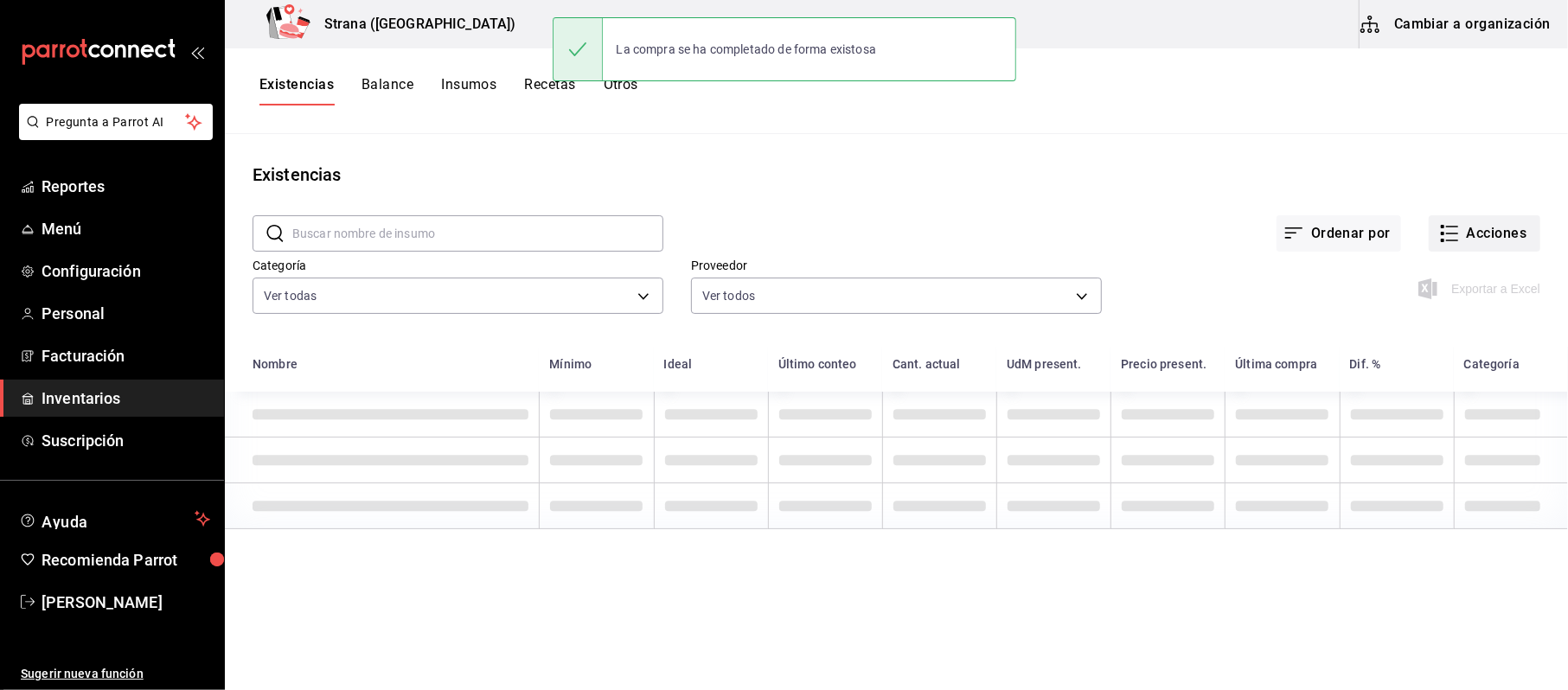
click at [1505, 239] on button "Acciones" at bounding box center [1484, 233] width 112 height 37
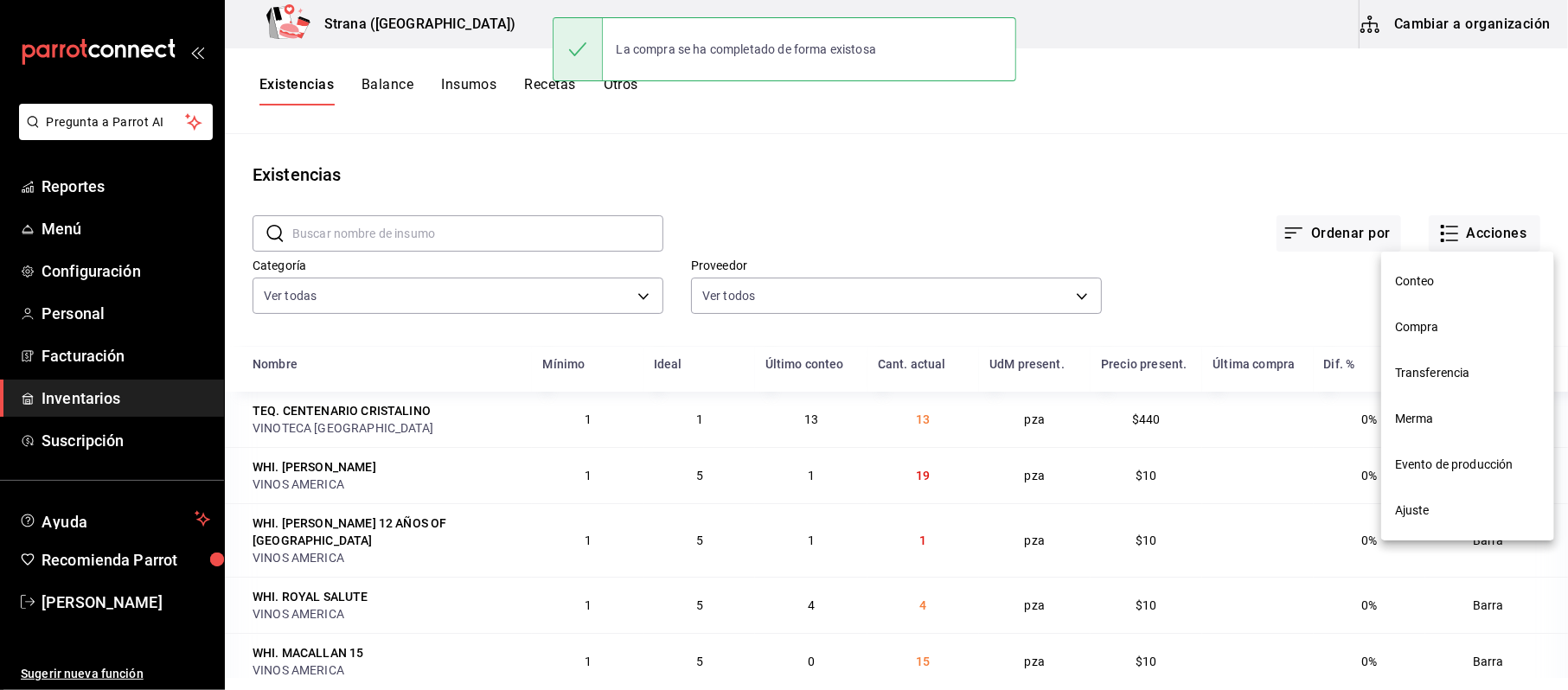
click at [1458, 315] on li "Compra" at bounding box center [1467, 327] width 173 height 46
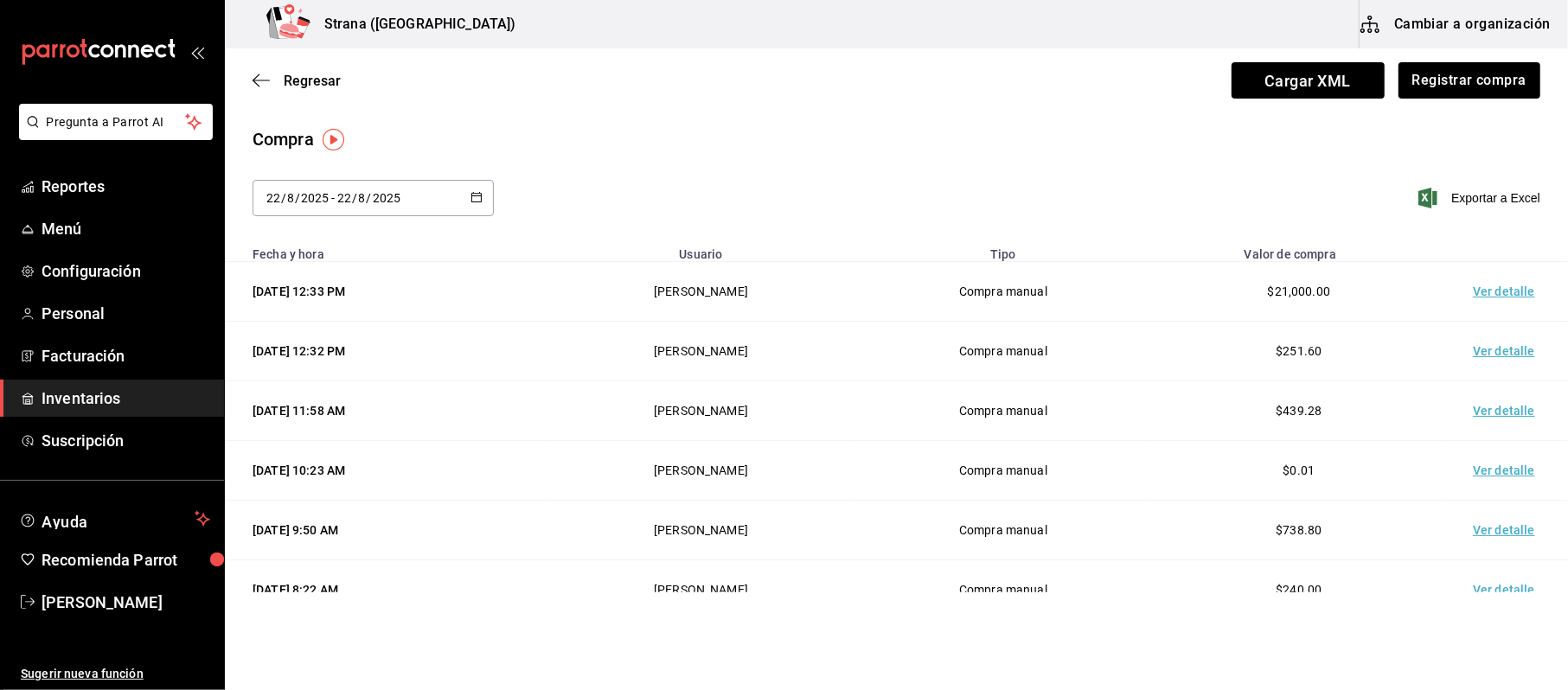
click at [1480, 285] on td "Ver detalle" at bounding box center [1507, 292] width 121 height 60
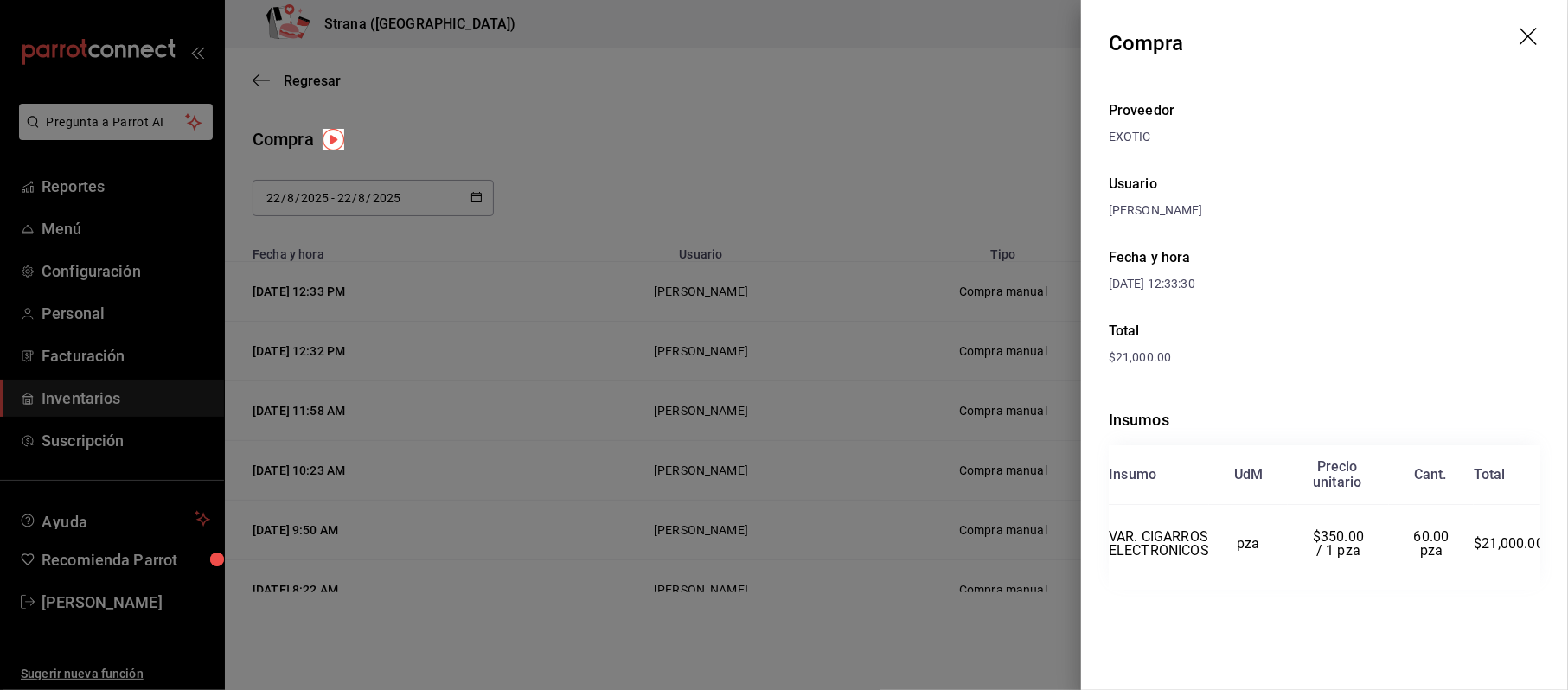
click at [883, 159] on div at bounding box center [784, 345] width 1568 height 690
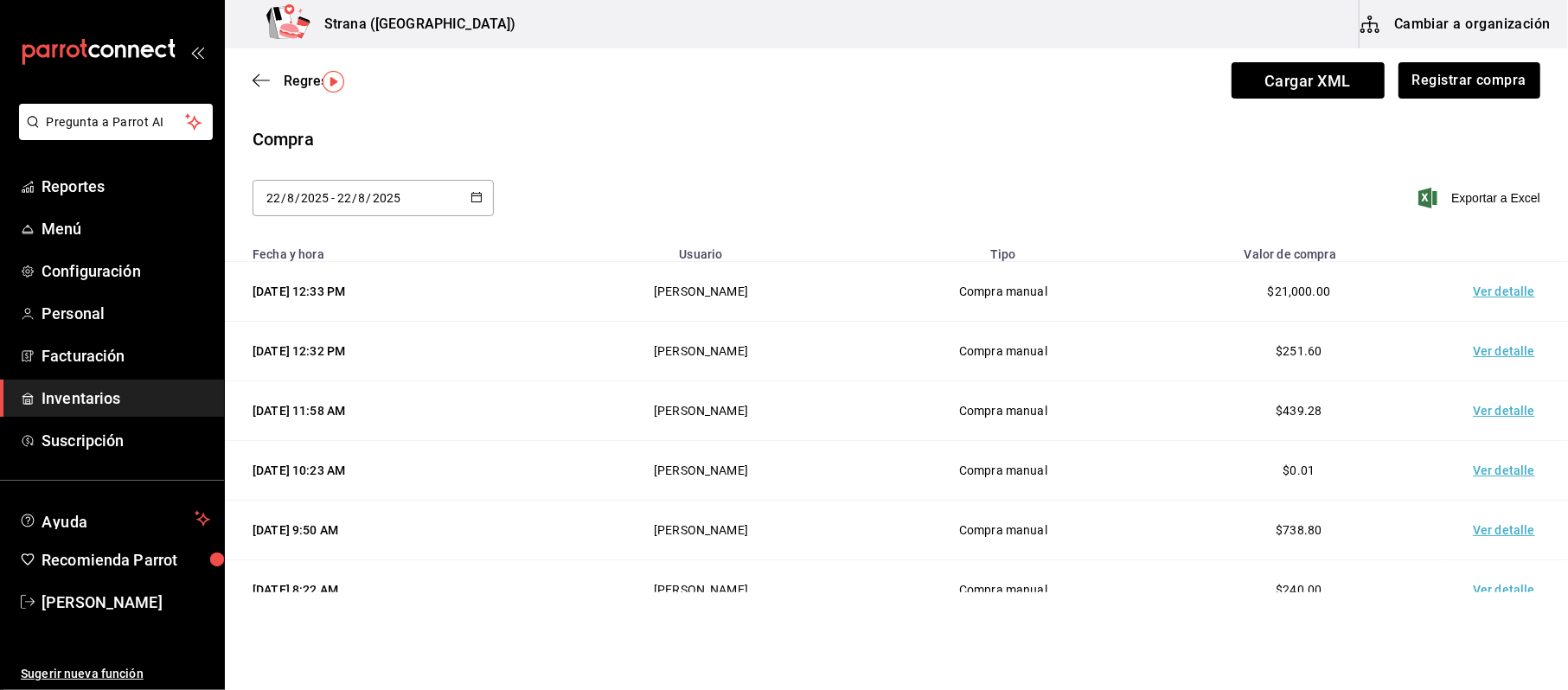
scroll to position [57, 0]
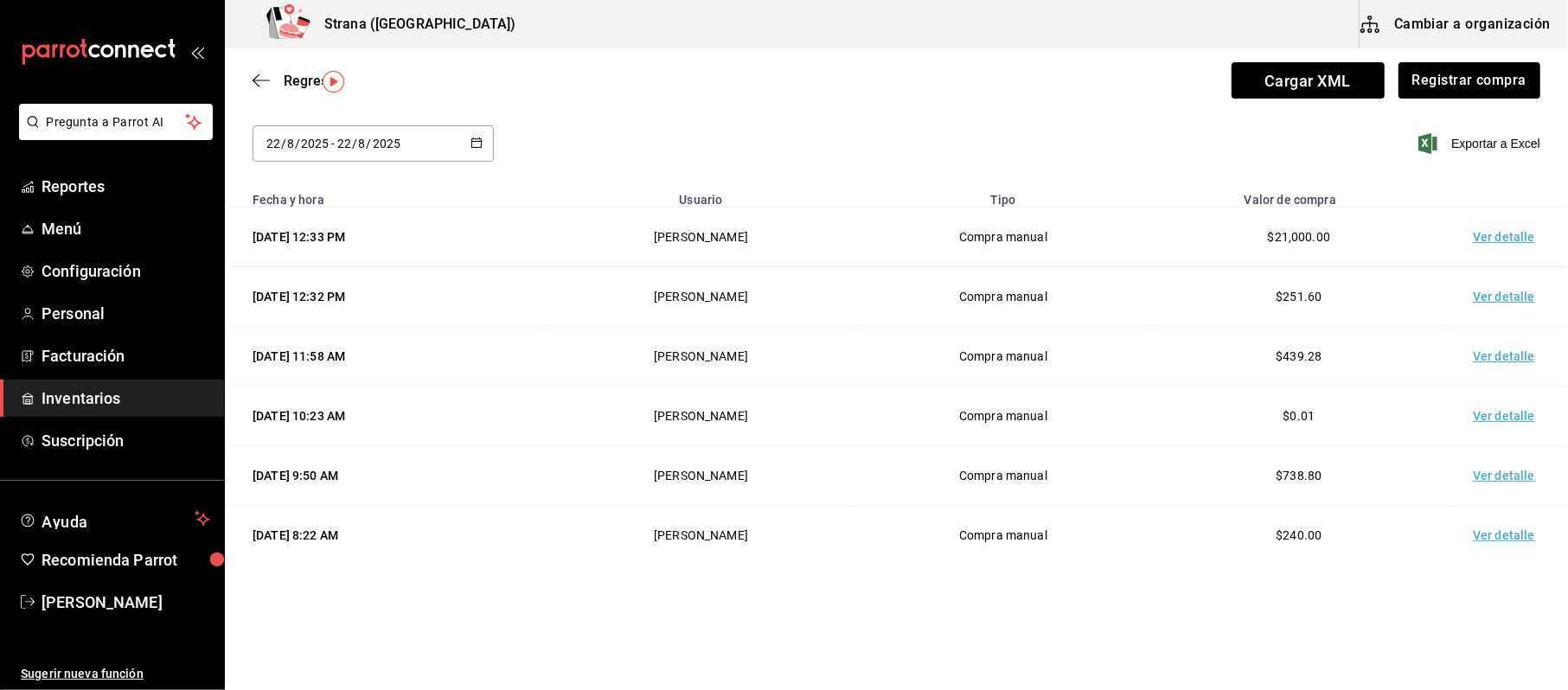
click at [1487, 357] on td "Ver detalle" at bounding box center [1507, 356] width 121 height 60
